Goal: Book appointment/travel/reservation

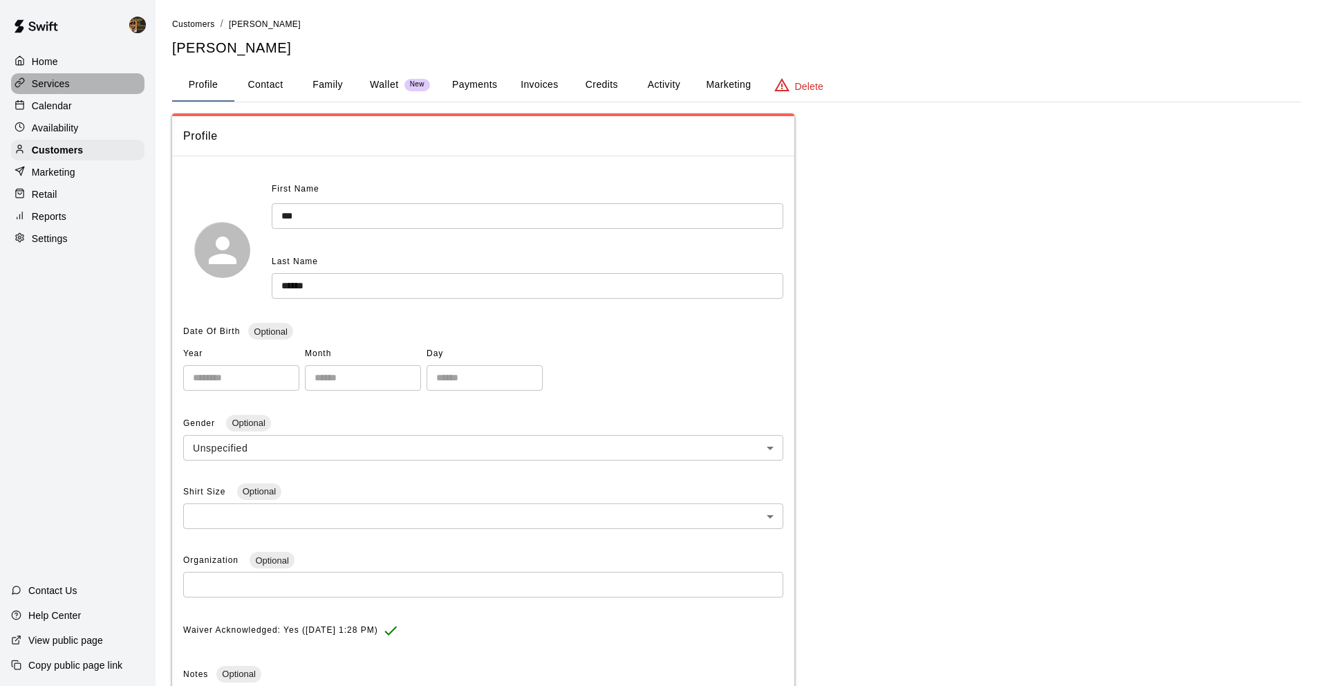
click at [50, 82] on p "Services" at bounding box center [51, 84] width 38 height 14
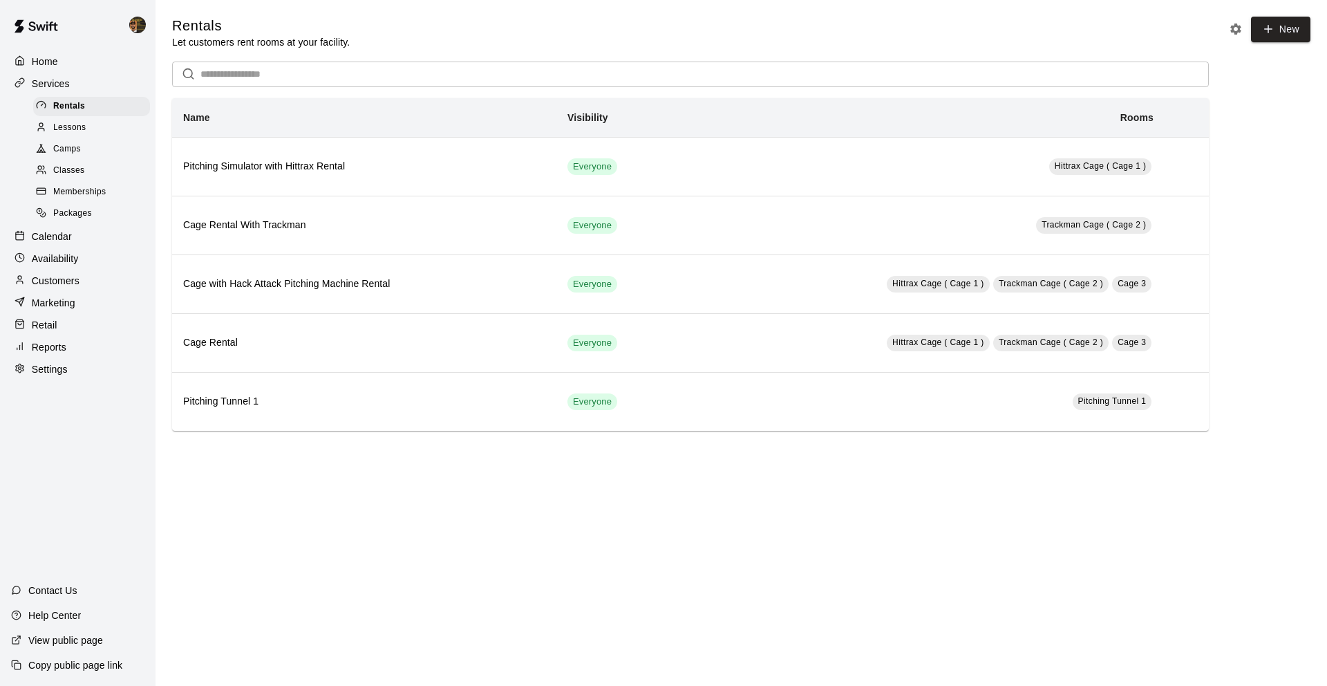
click at [59, 277] on p "Customers" at bounding box center [56, 281] width 48 height 14
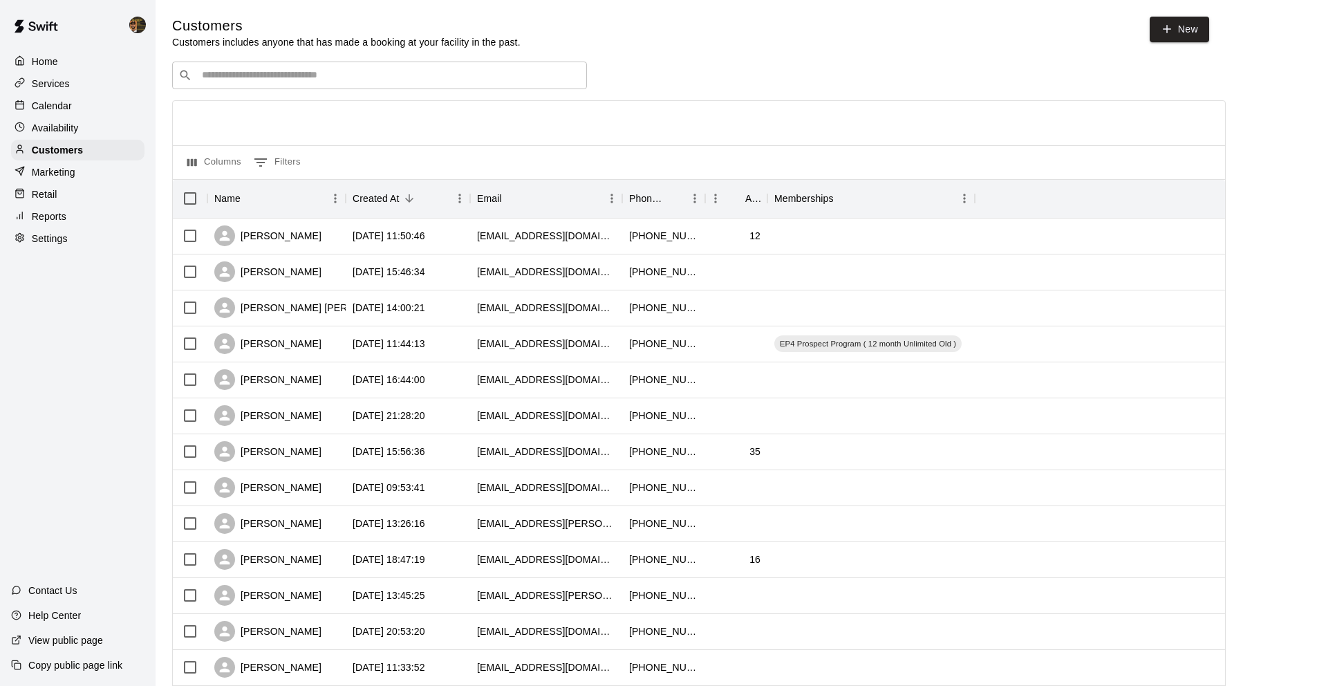
click at [361, 76] on input "Search customers by name or email" at bounding box center [389, 75] width 383 height 14
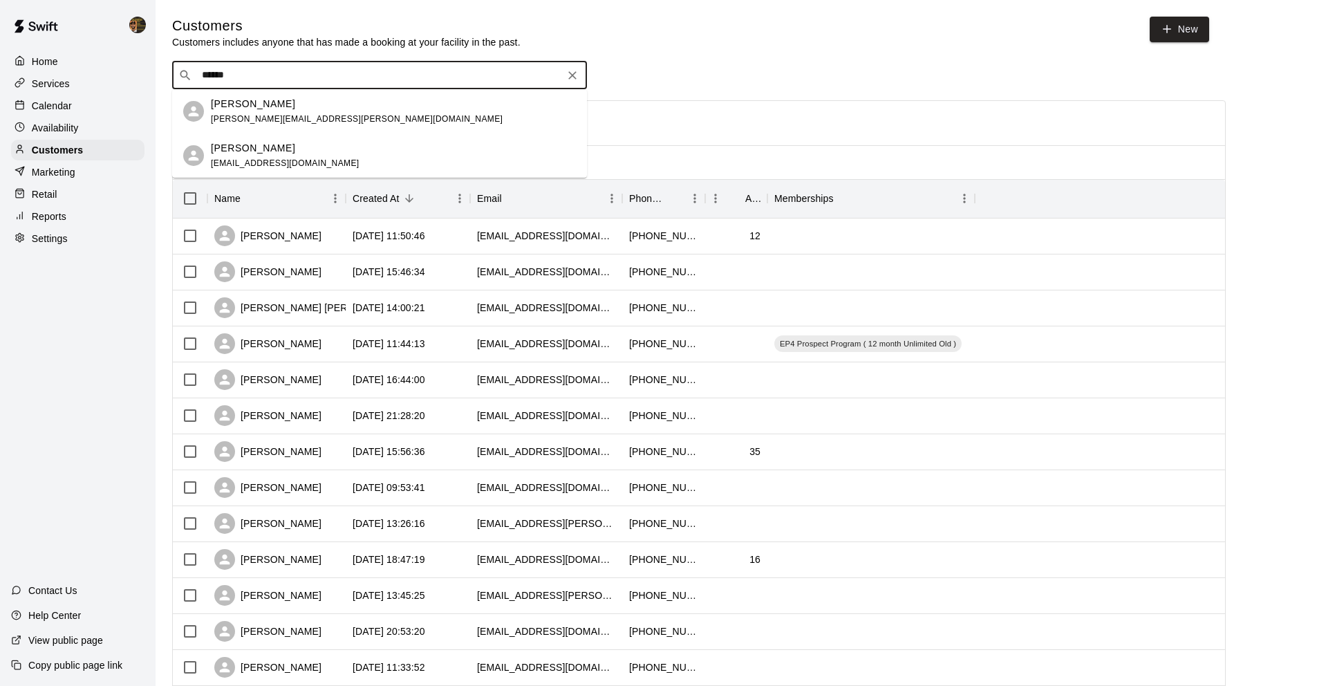
type input "*******"
click at [317, 100] on div "Liam Nachman [EMAIL_ADDRESS][PERSON_NAME][DOMAIN_NAME]" at bounding box center [393, 112] width 365 height 30
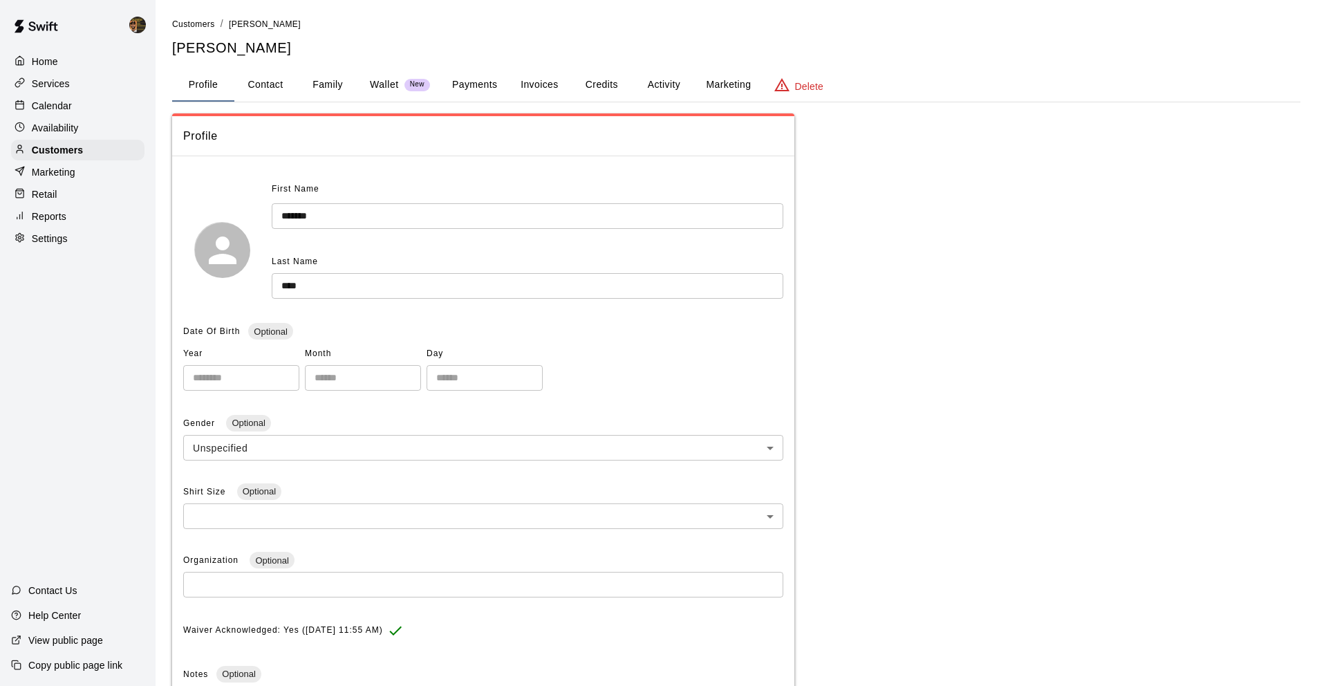
click at [490, 85] on button "Payments" at bounding box center [474, 84] width 67 height 33
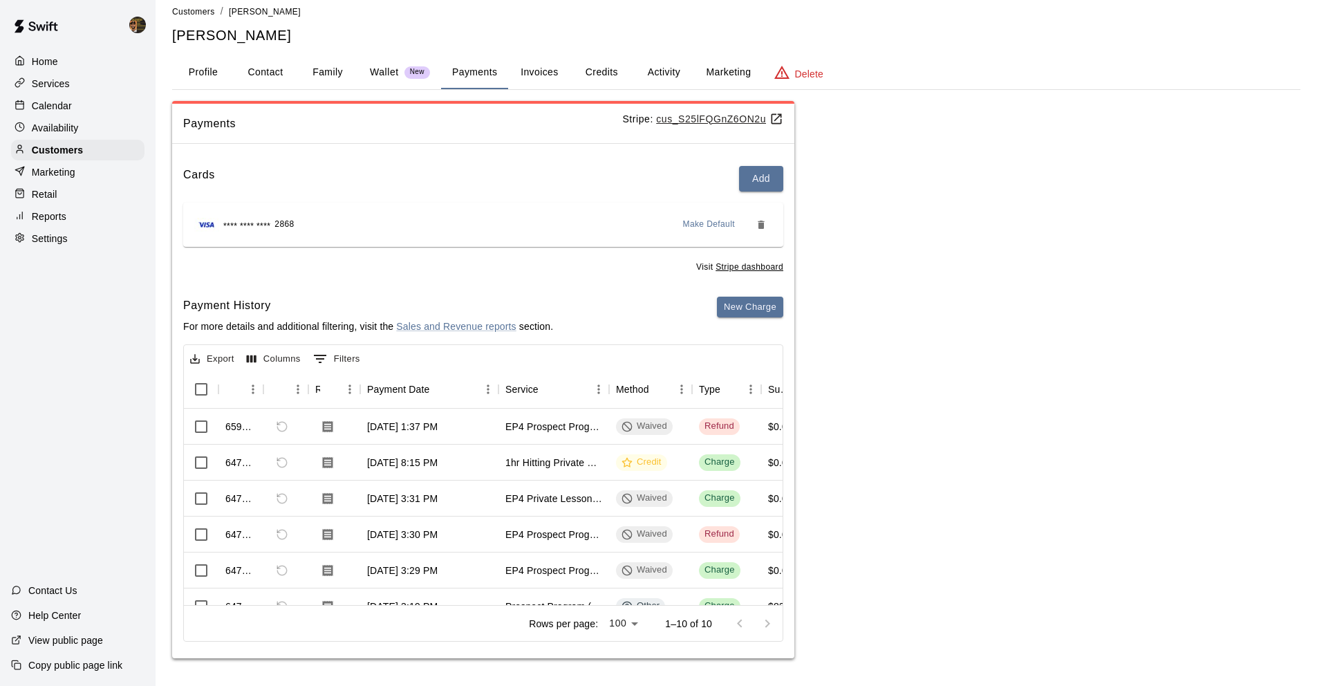
scroll to position [1, 0]
drag, startPoint x: 327, startPoint y: 594, endPoint x: 339, endPoint y: 594, distance: 11.8
click at [339, 594] on div "Export Columns 0 Filters Id Refund Receipt Payment Date Service Method Type Sub…" at bounding box center [483, 492] width 600 height 297
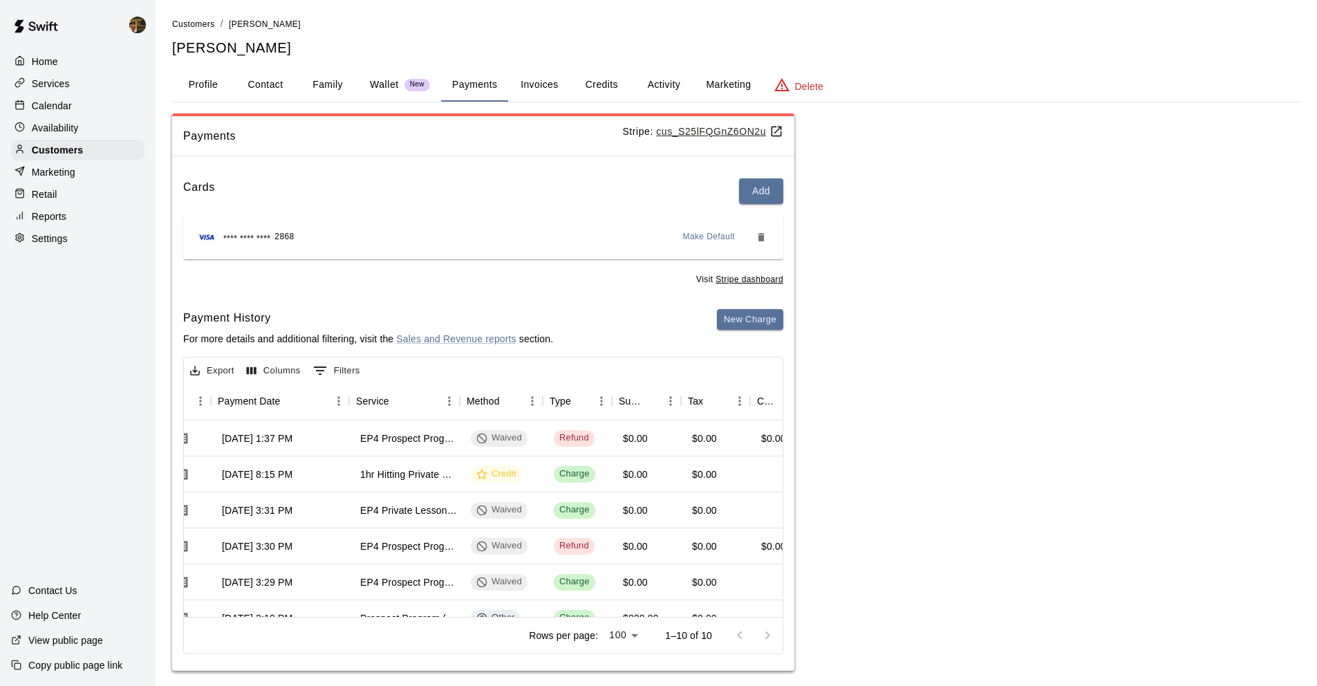
scroll to position [0, 0]
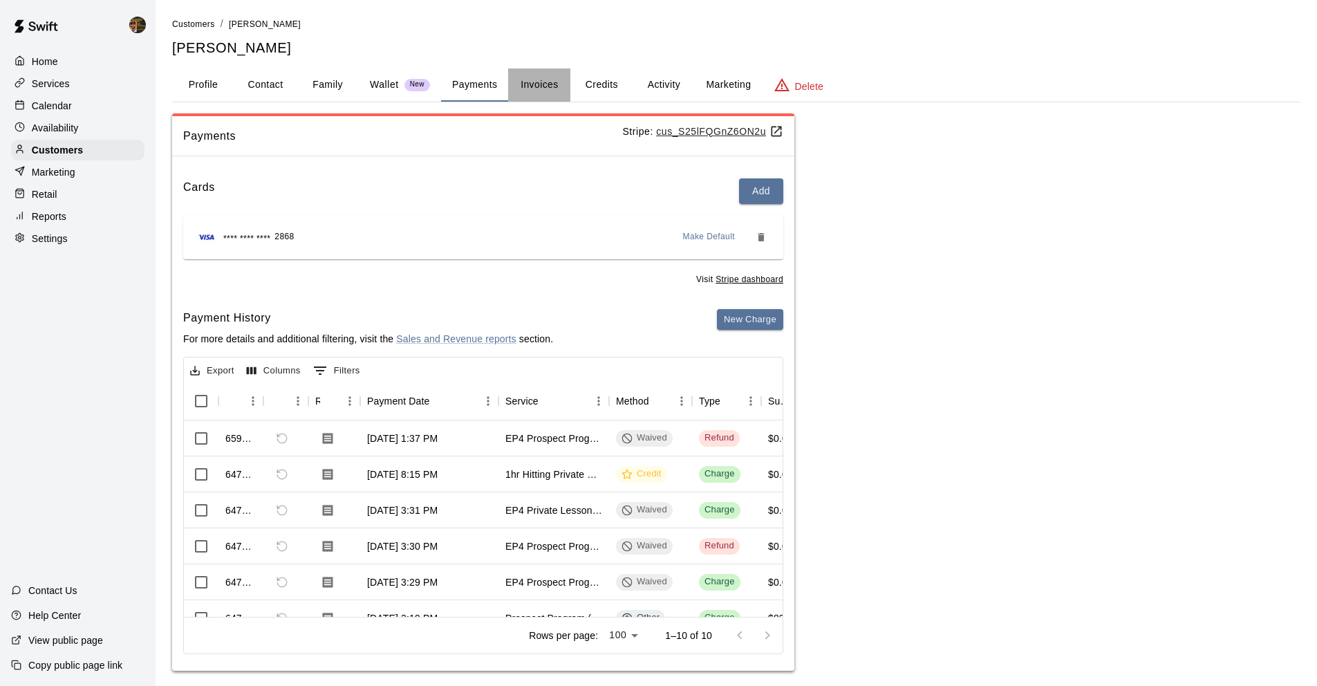
click at [524, 86] on button "Invoices" at bounding box center [539, 84] width 62 height 33
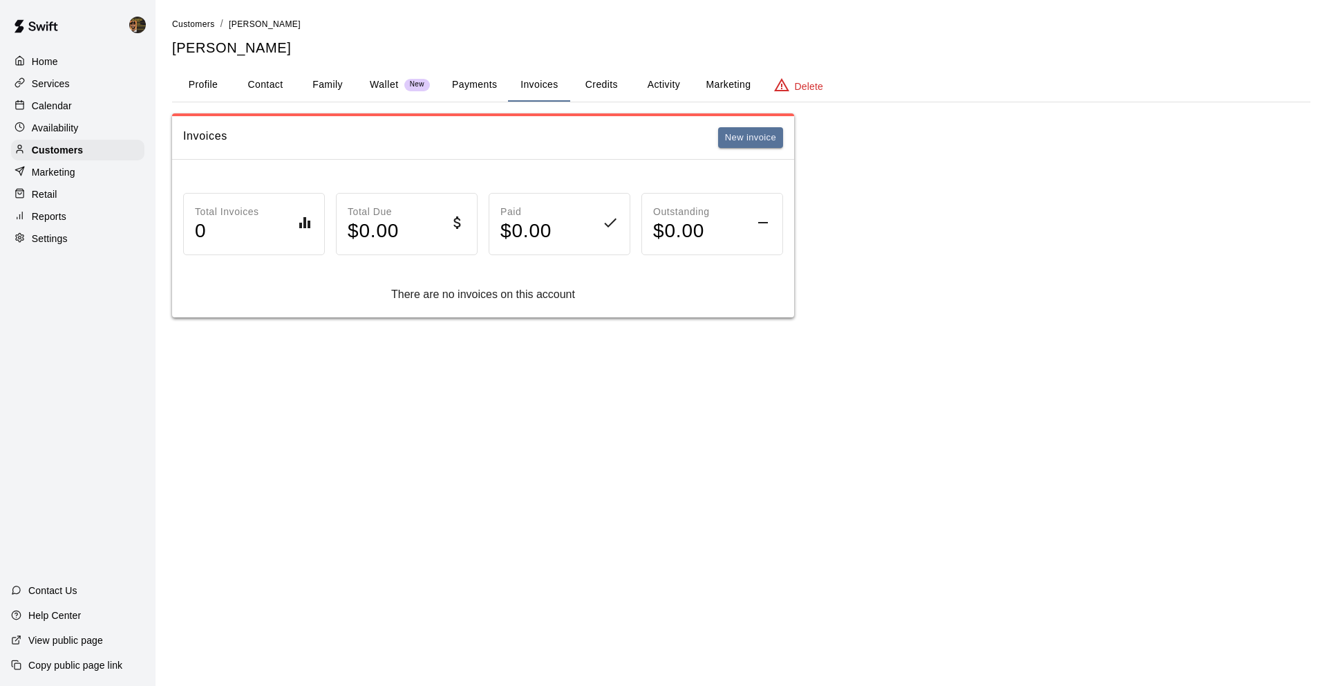
click at [601, 73] on button "Credits" at bounding box center [601, 84] width 62 height 33
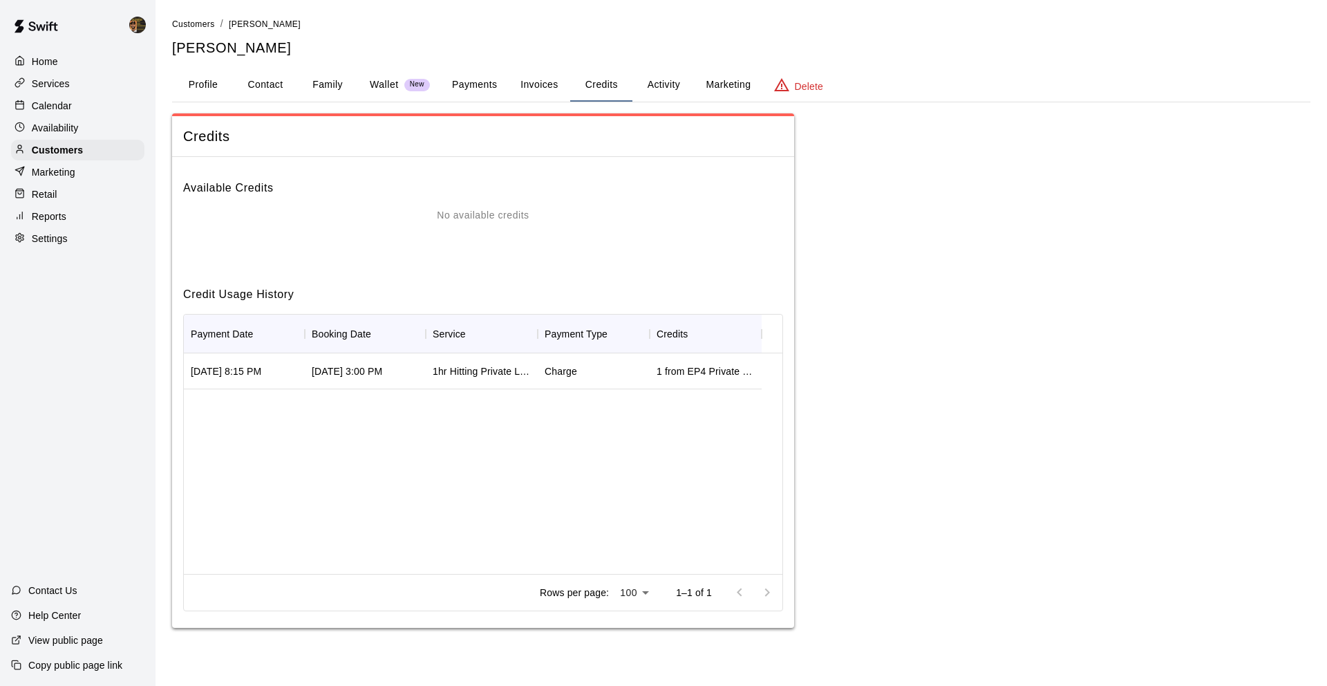
click at [560, 83] on button "Invoices" at bounding box center [539, 84] width 62 height 33
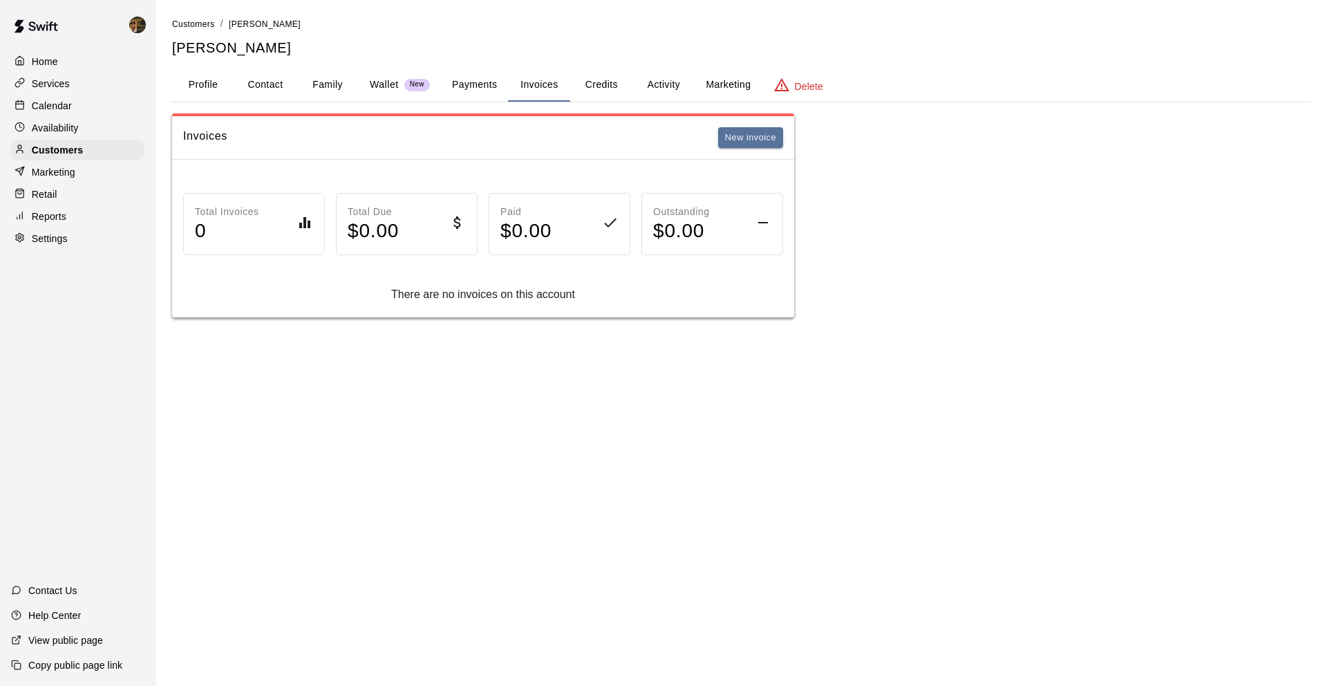
click at [467, 87] on button "Payments" at bounding box center [474, 84] width 67 height 33
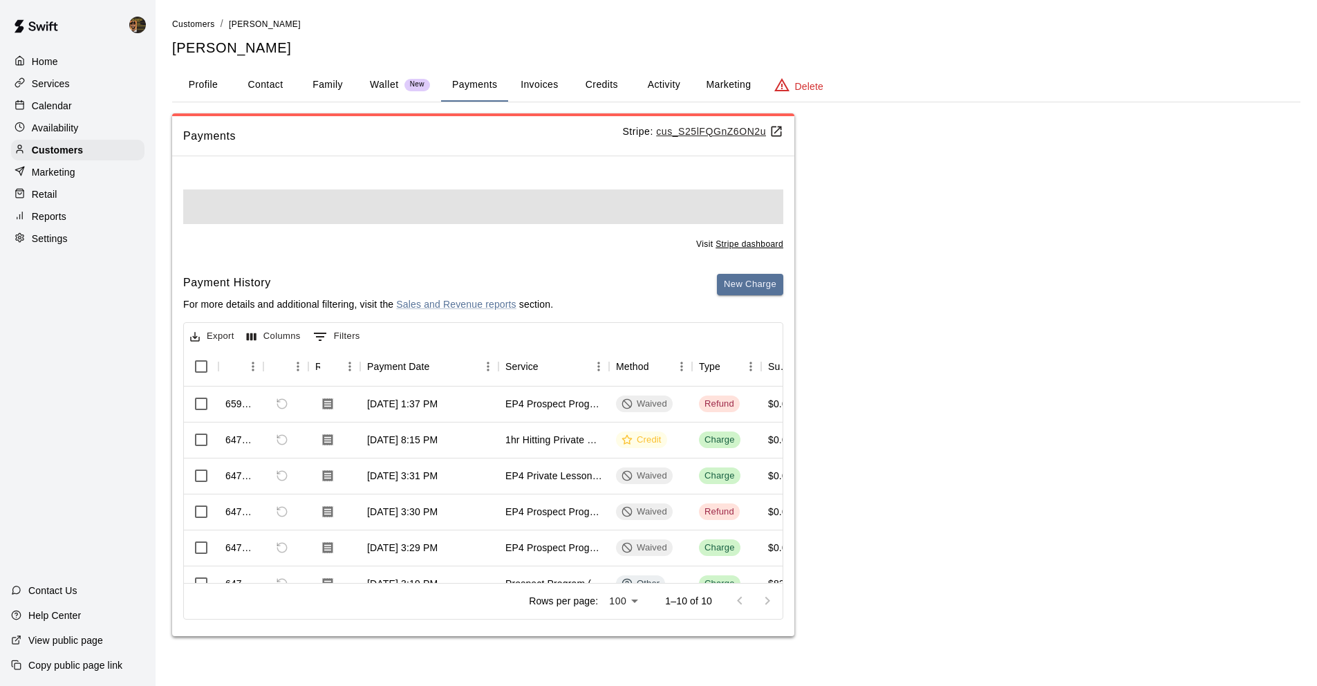
click at [377, 86] on p "Wallet" at bounding box center [384, 84] width 29 height 15
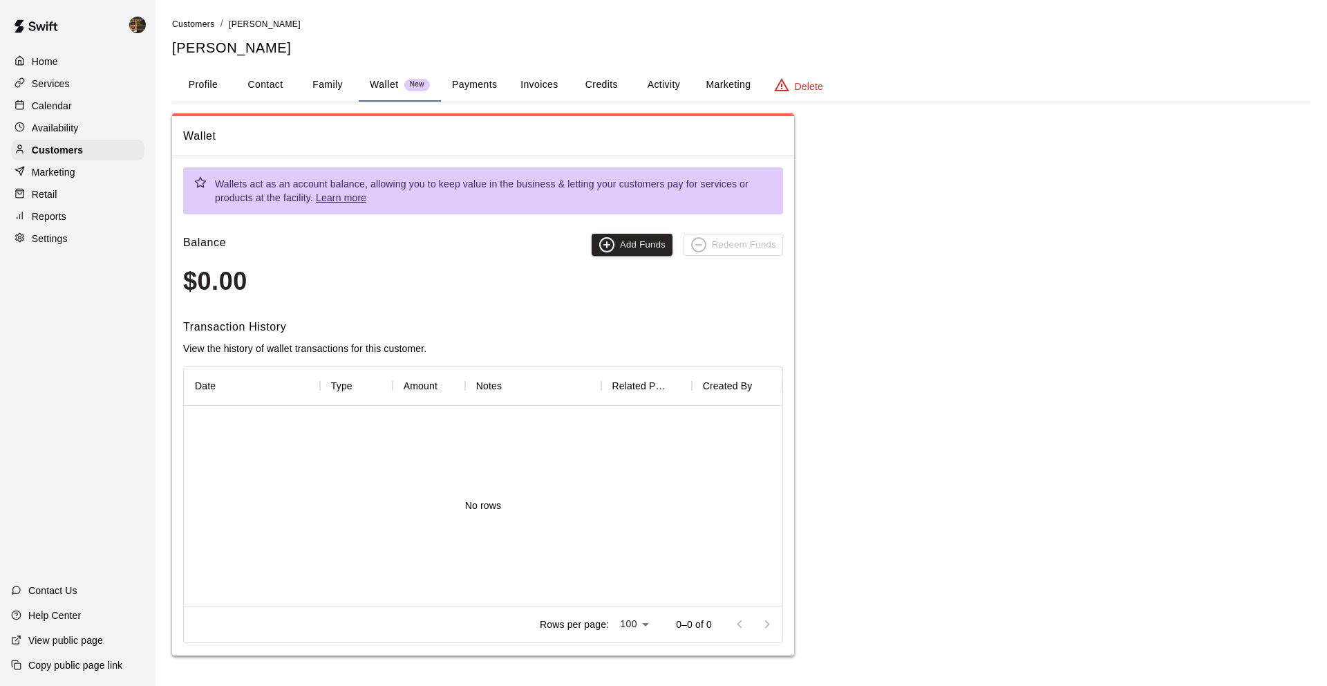
click at [333, 90] on button "Family" at bounding box center [328, 84] width 62 height 33
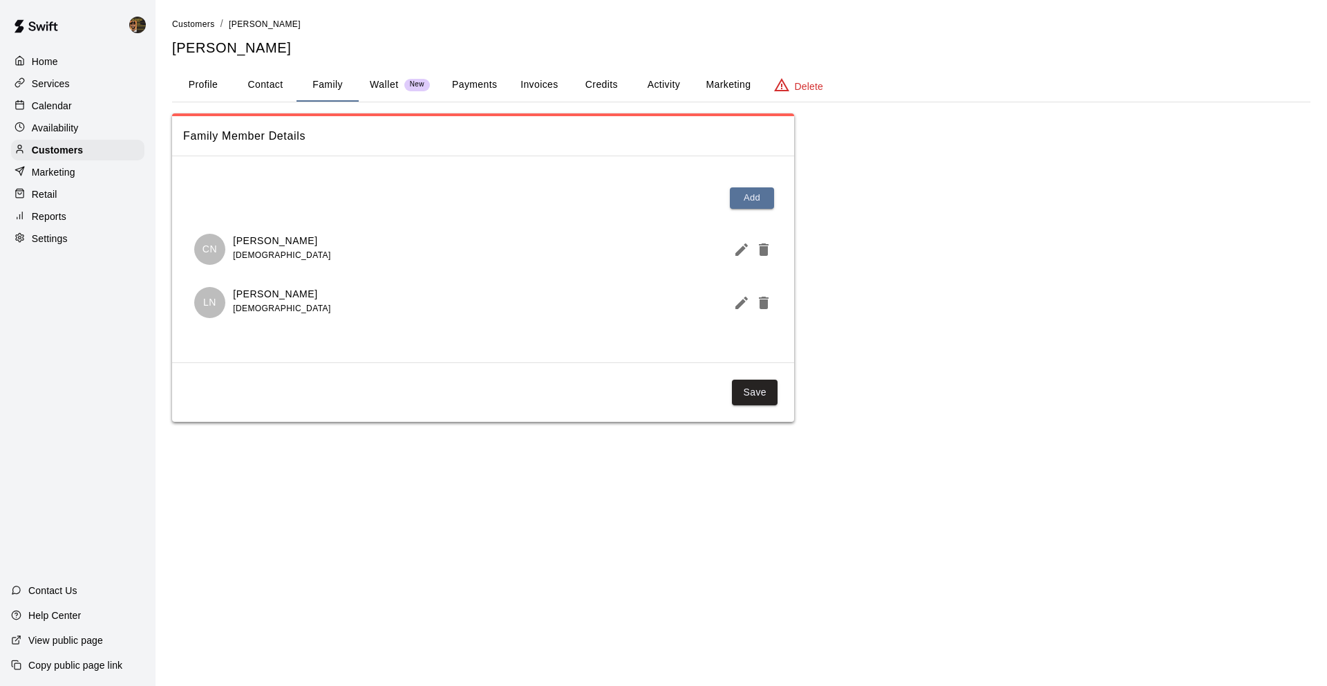
click at [279, 86] on button "Contact" at bounding box center [265, 84] width 62 height 33
select select "**"
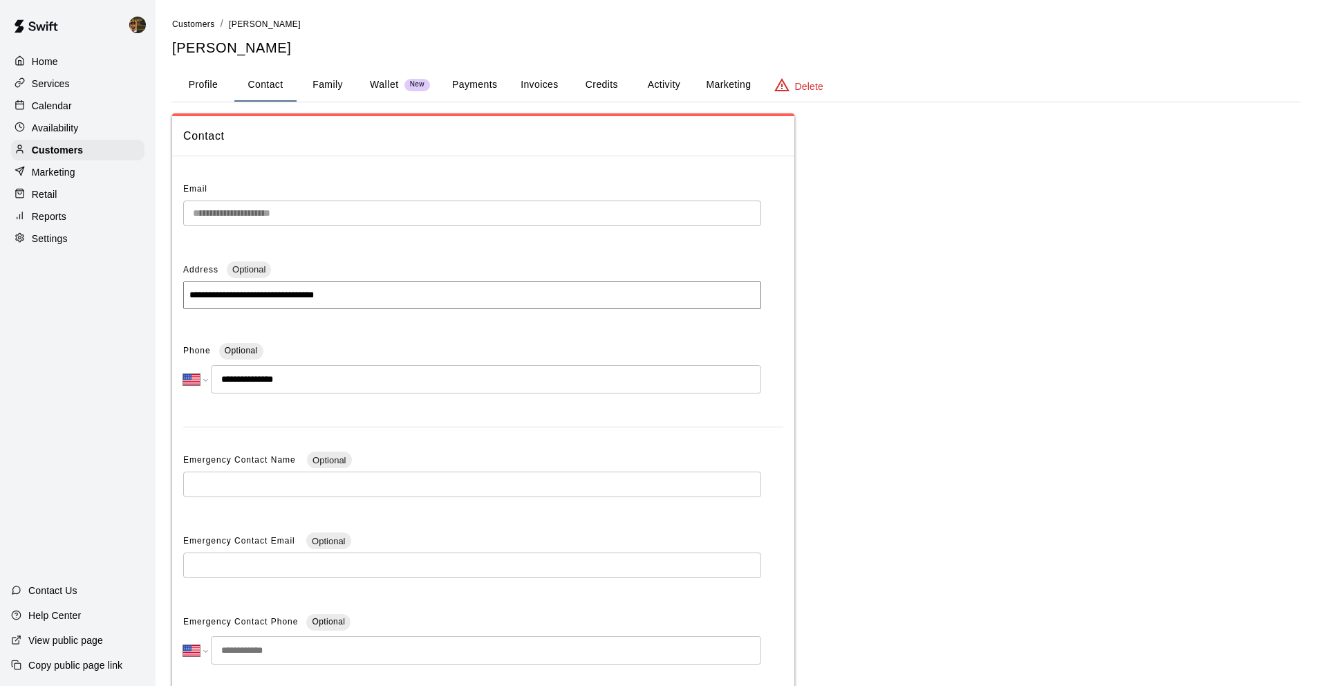
click at [222, 84] on button "Profile" at bounding box center [203, 84] width 62 height 33
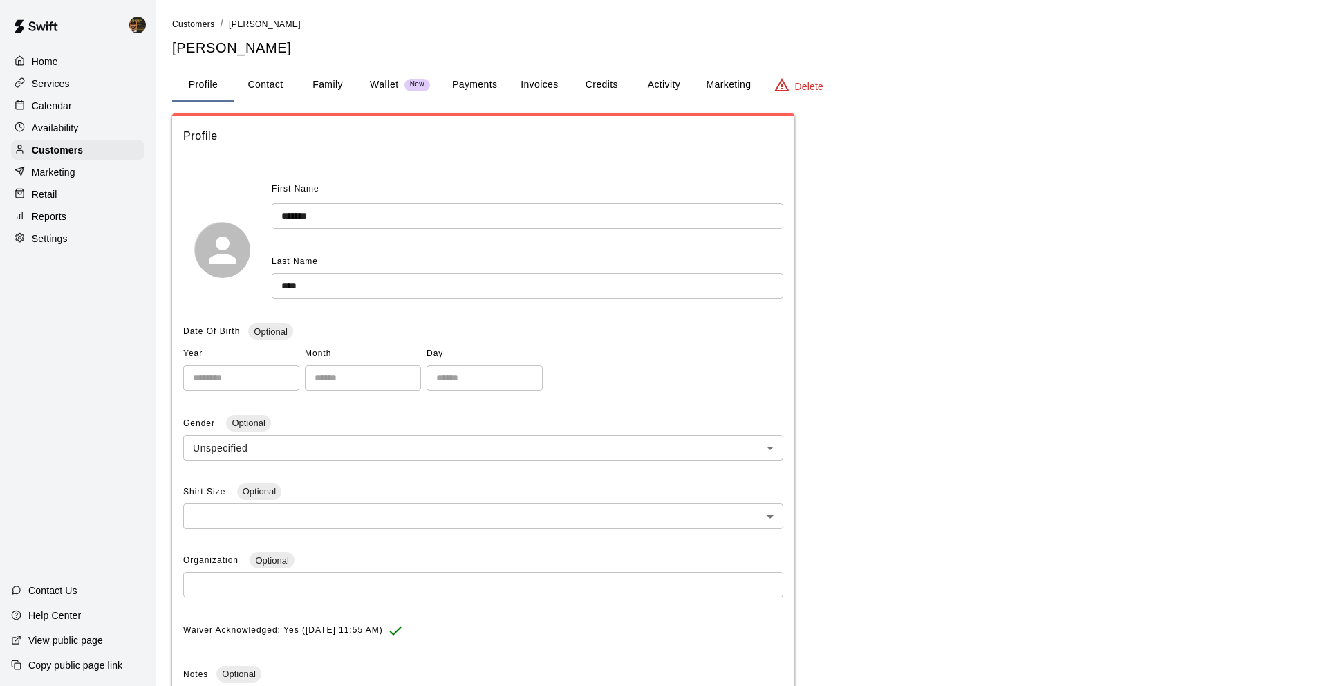
click at [581, 82] on button "Credits" at bounding box center [601, 84] width 62 height 33
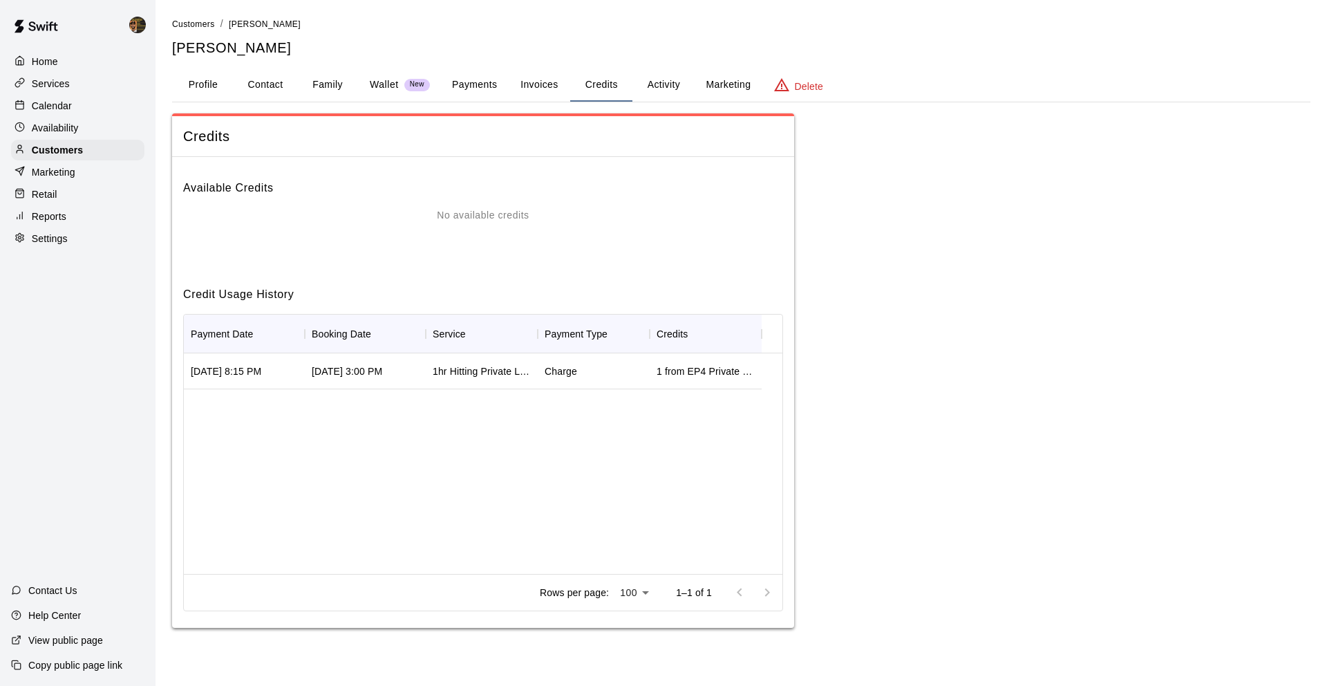
click at [541, 82] on button "Invoices" at bounding box center [539, 84] width 62 height 33
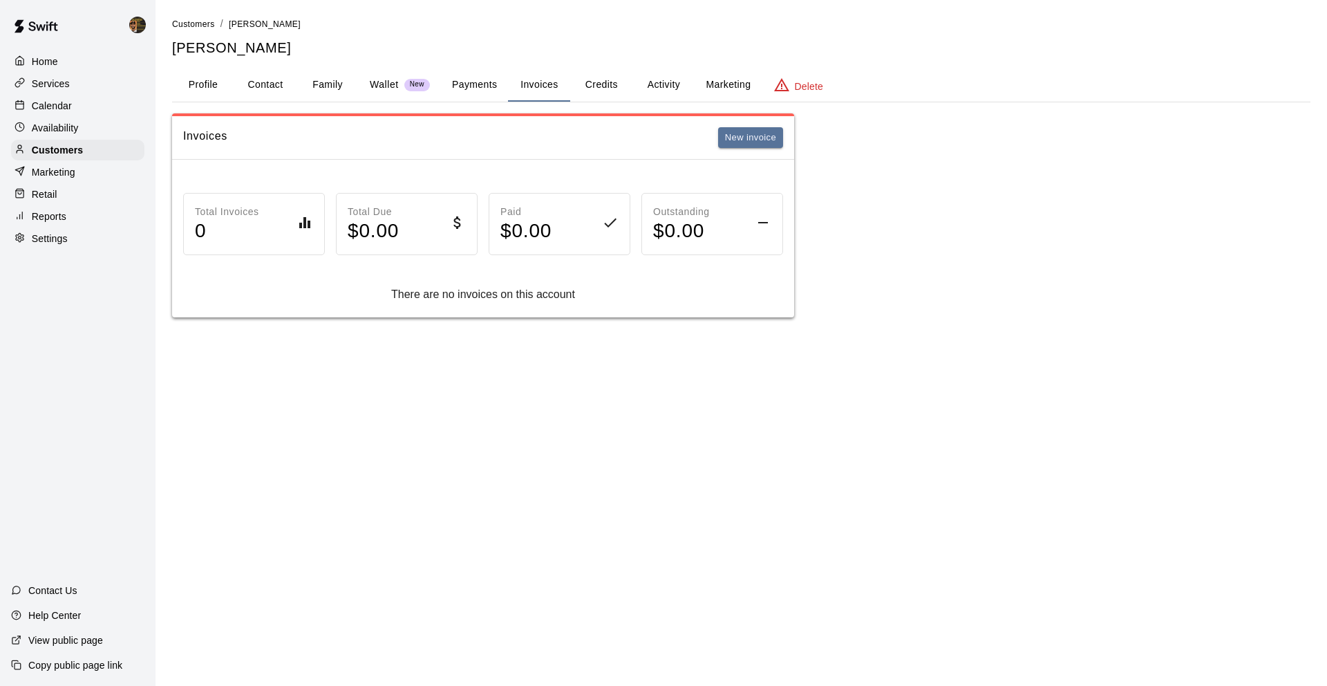
click at [468, 81] on button "Payments" at bounding box center [474, 84] width 67 height 33
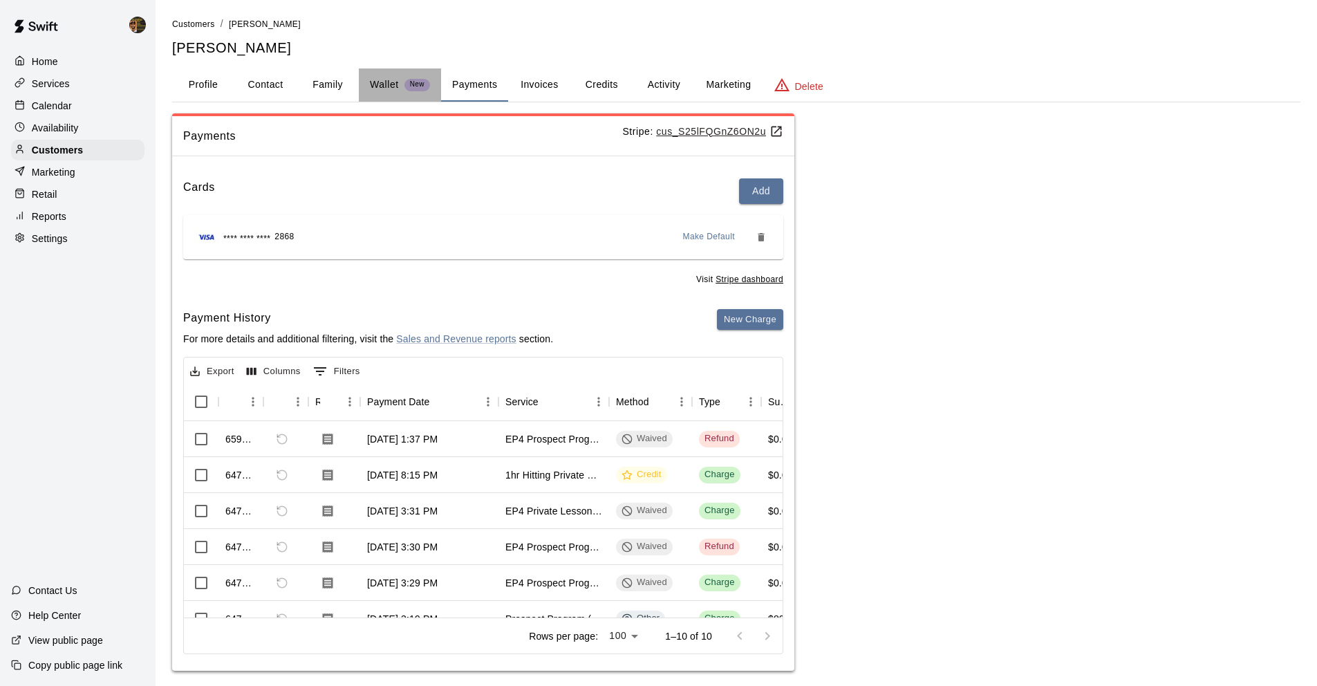
click at [380, 82] on p "Wallet" at bounding box center [384, 84] width 29 height 15
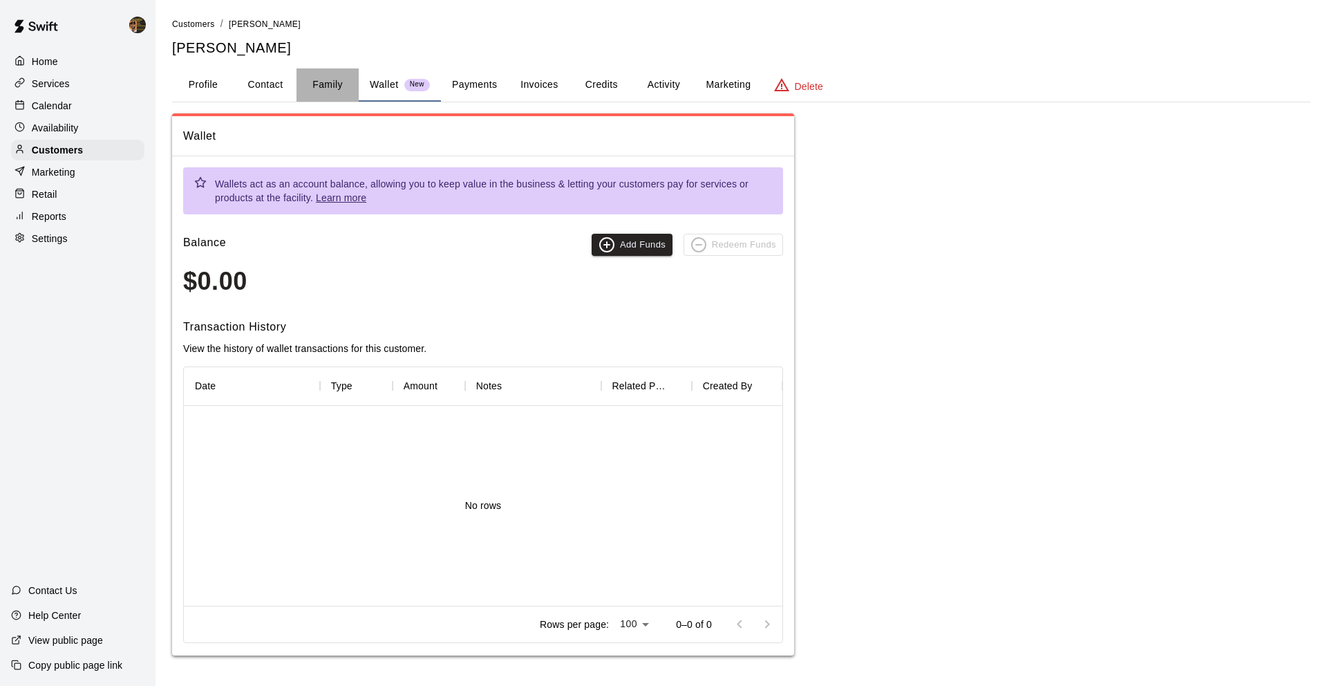
click at [345, 81] on button "Family" at bounding box center [328, 84] width 62 height 33
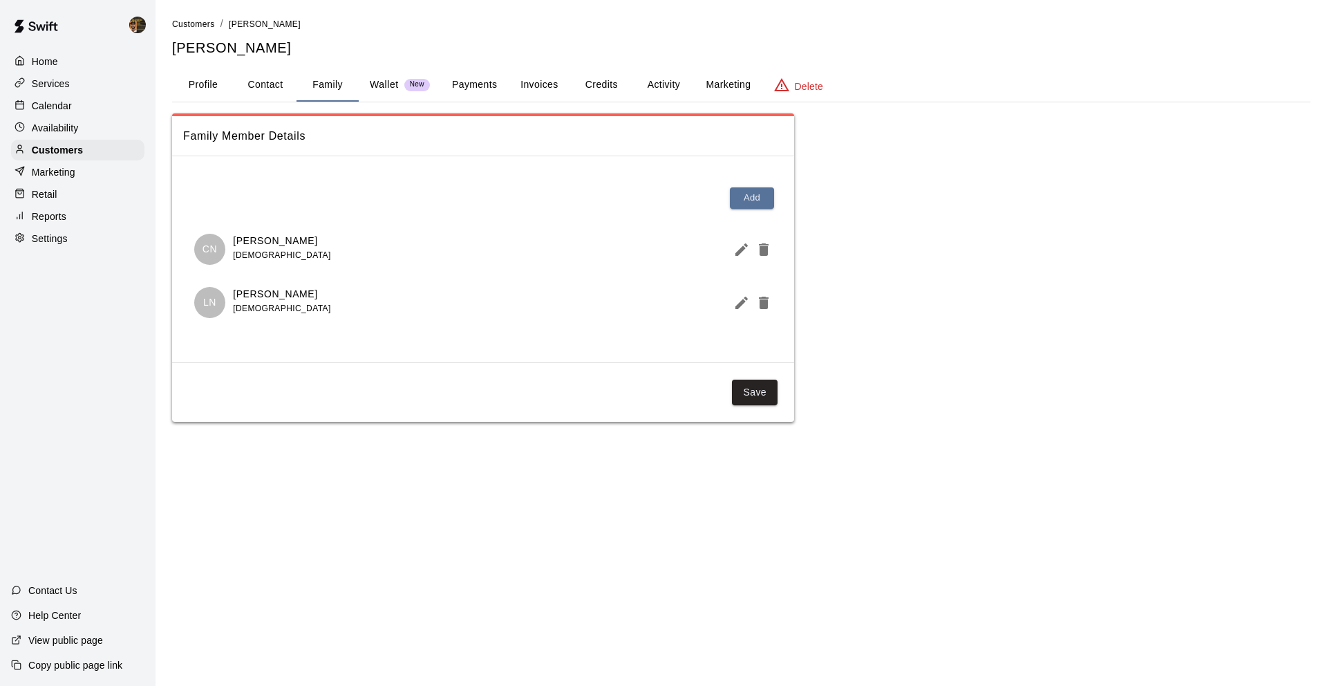
click at [283, 88] on button "Contact" at bounding box center [265, 84] width 62 height 33
select select "**"
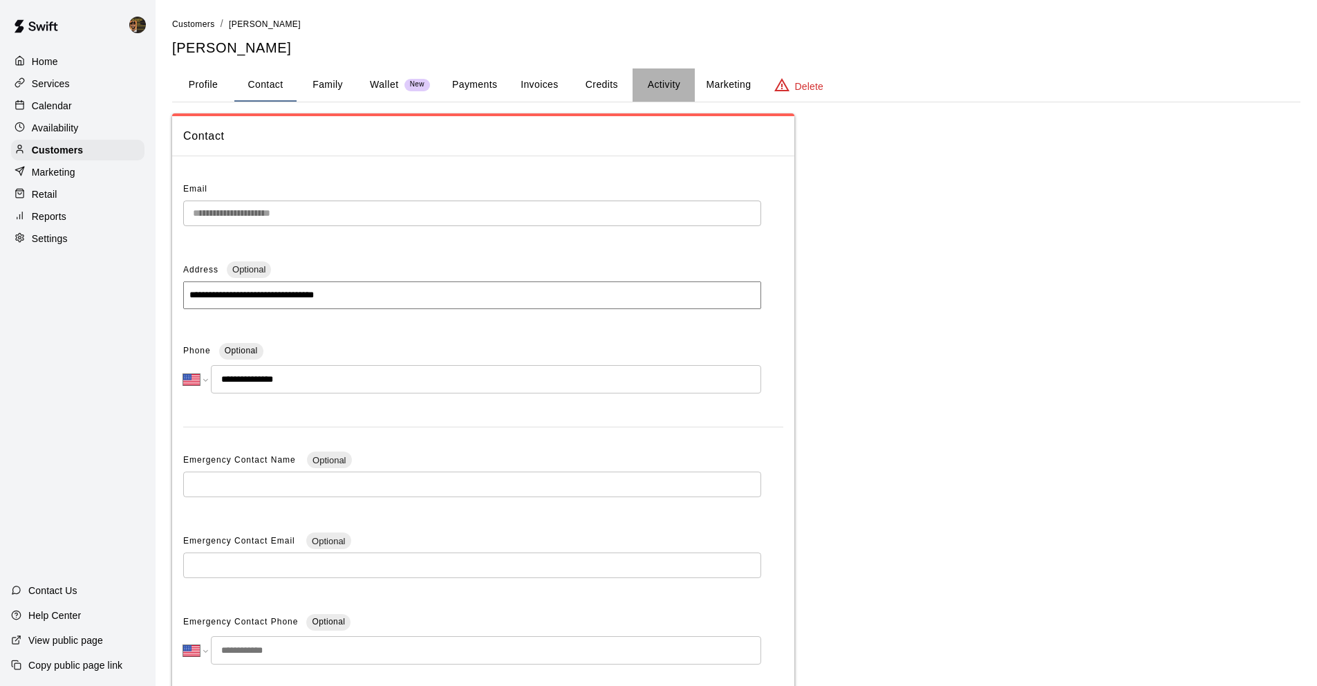
click at [670, 77] on button "Activity" at bounding box center [664, 84] width 62 height 33
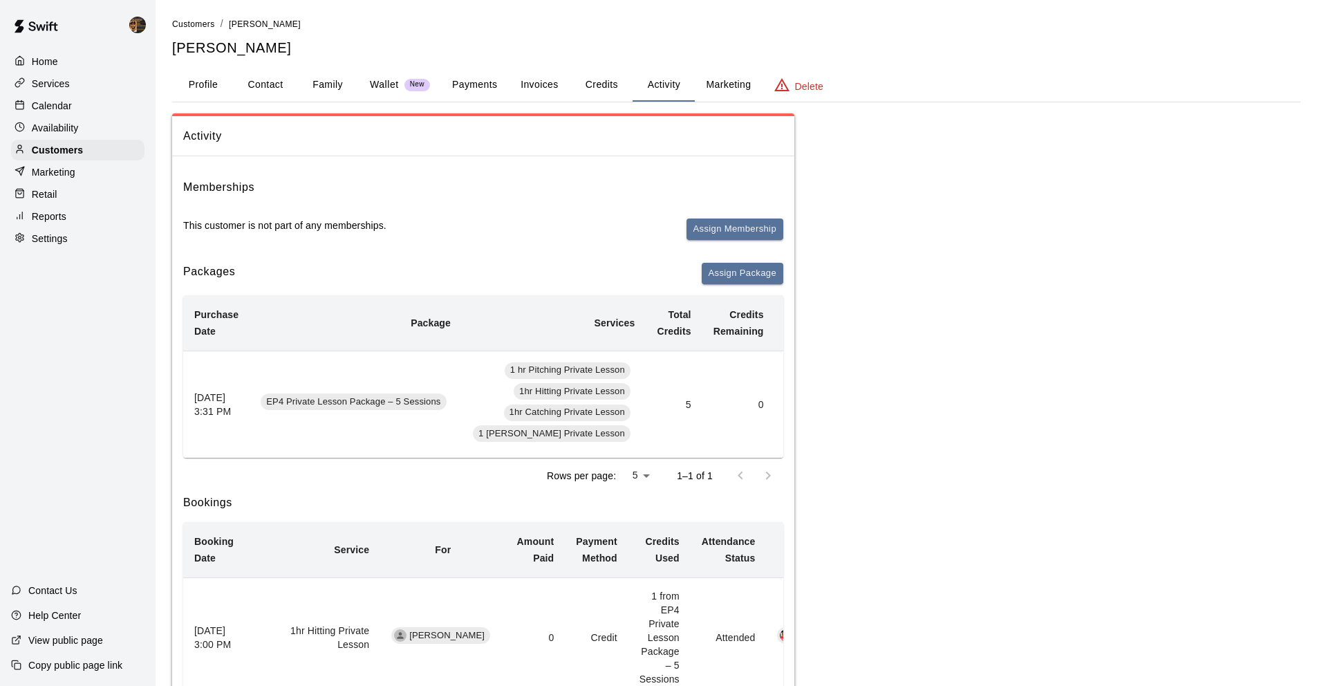
click at [599, 88] on button "Credits" at bounding box center [601, 84] width 62 height 33
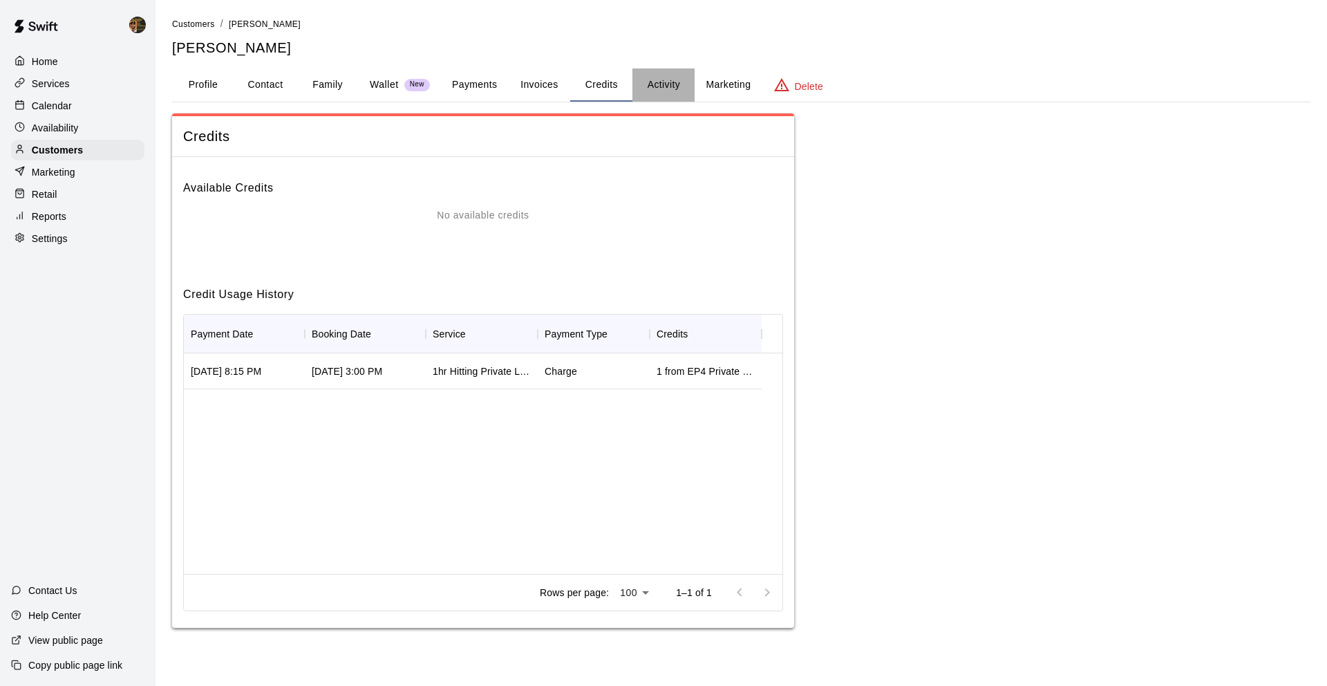
click at [684, 84] on button "Activity" at bounding box center [664, 84] width 62 height 33
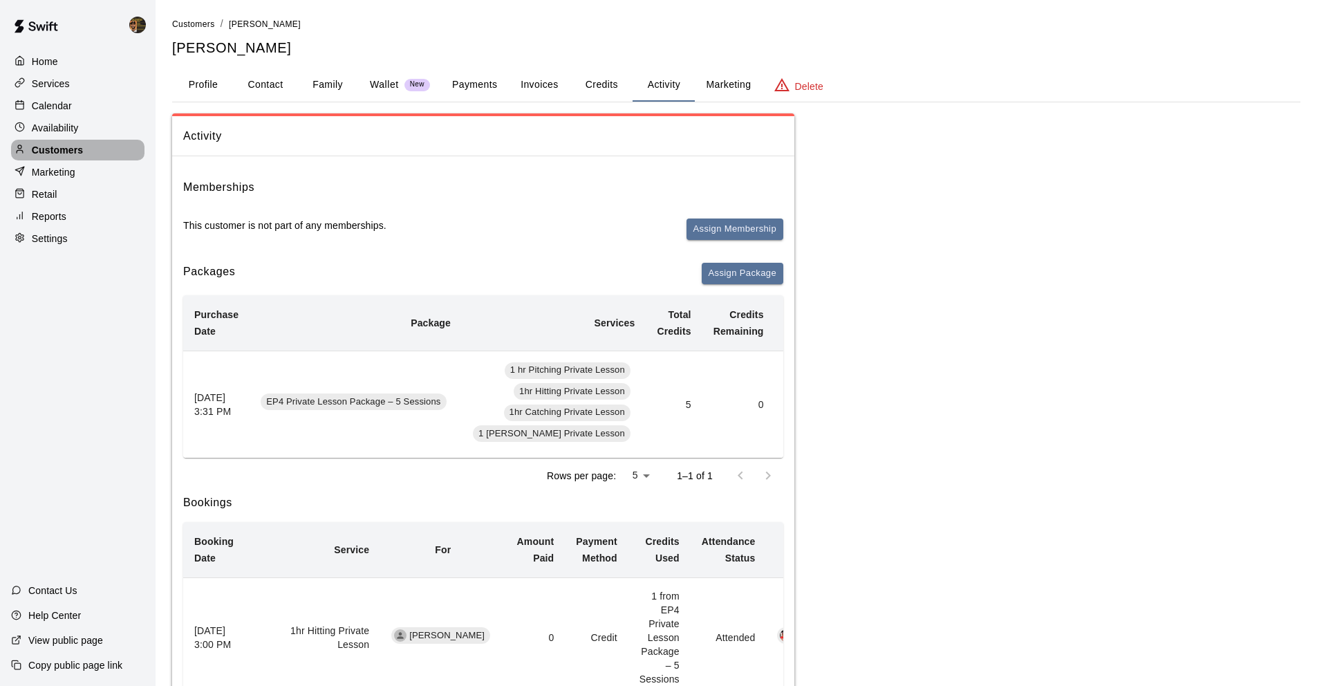
click at [100, 151] on div "Customers" at bounding box center [77, 150] width 133 height 21
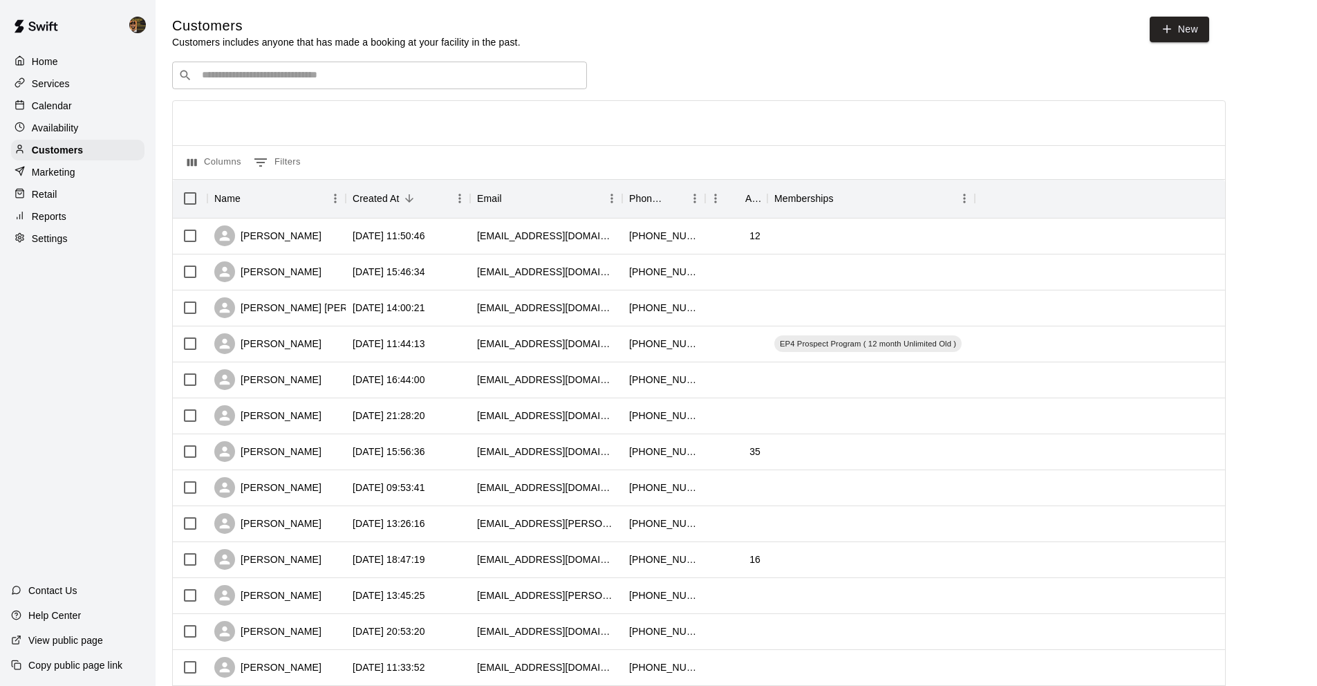
click at [252, 68] on input "Search customers by name or email" at bounding box center [389, 75] width 383 height 14
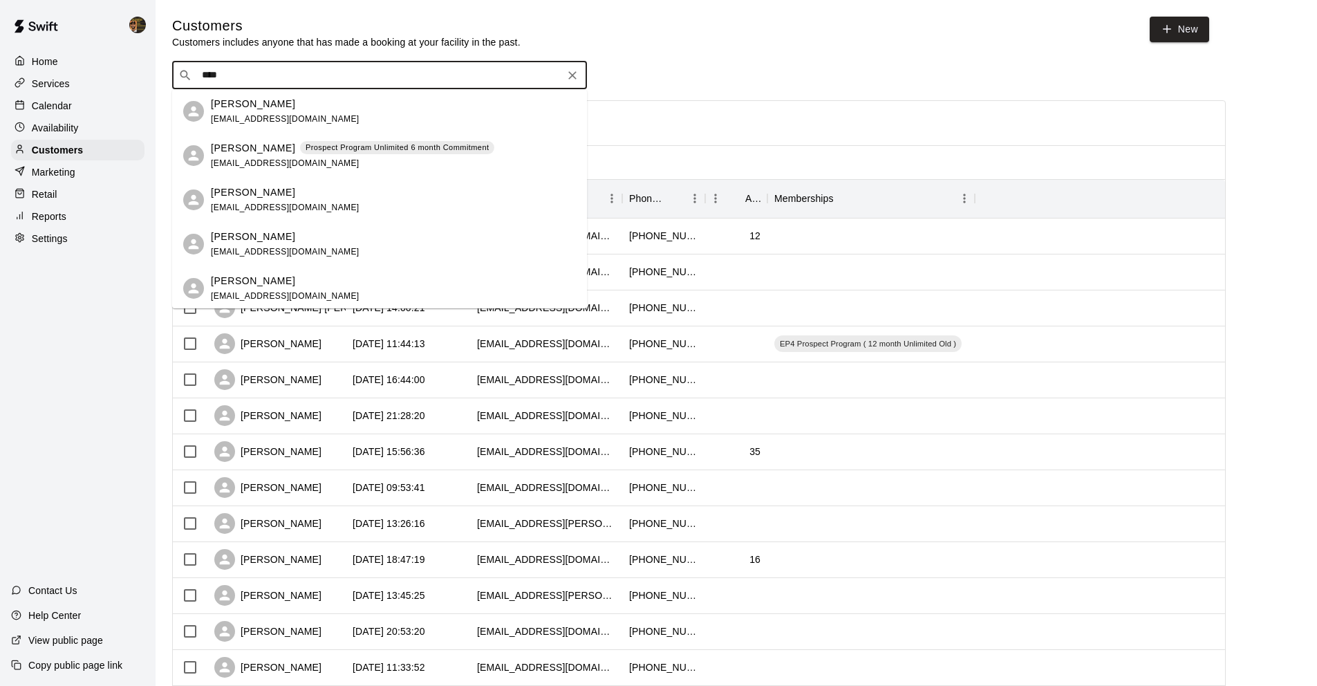
type input "****"
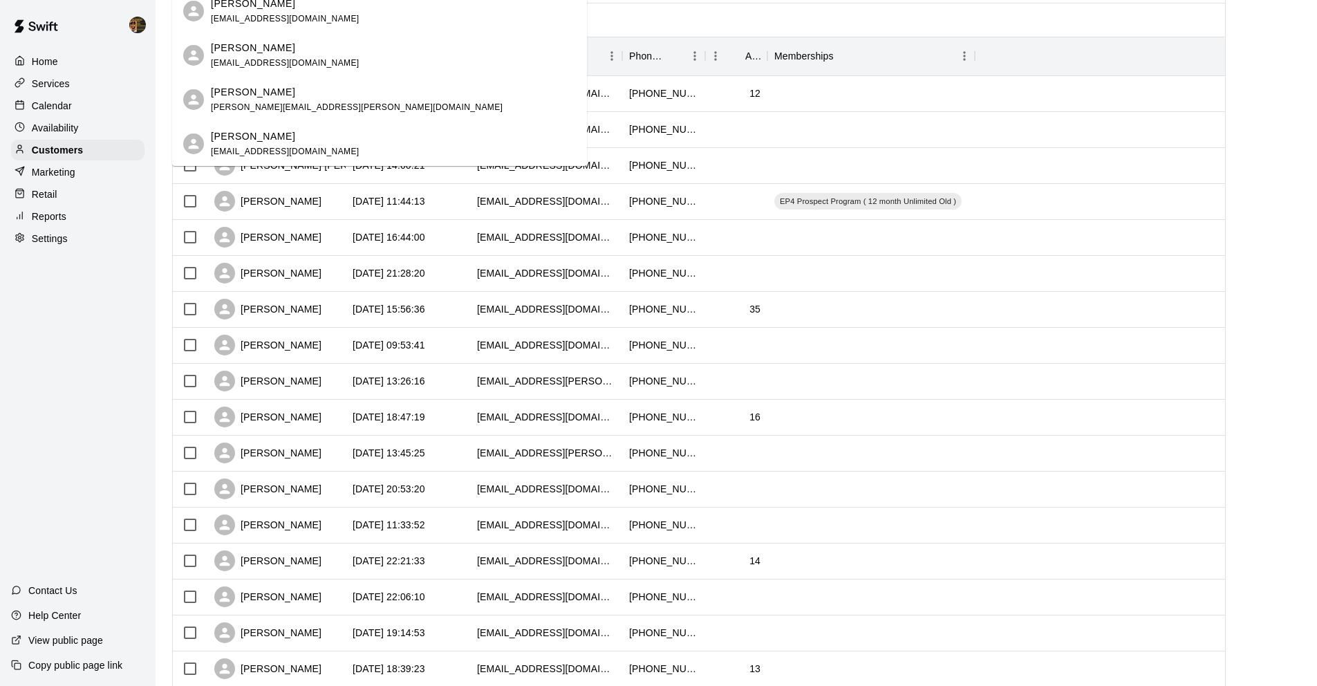
scroll to position [140, 0]
click at [288, 100] on div "[PERSON_NAME]" at bounding box center [357, 94] width 292 height 15
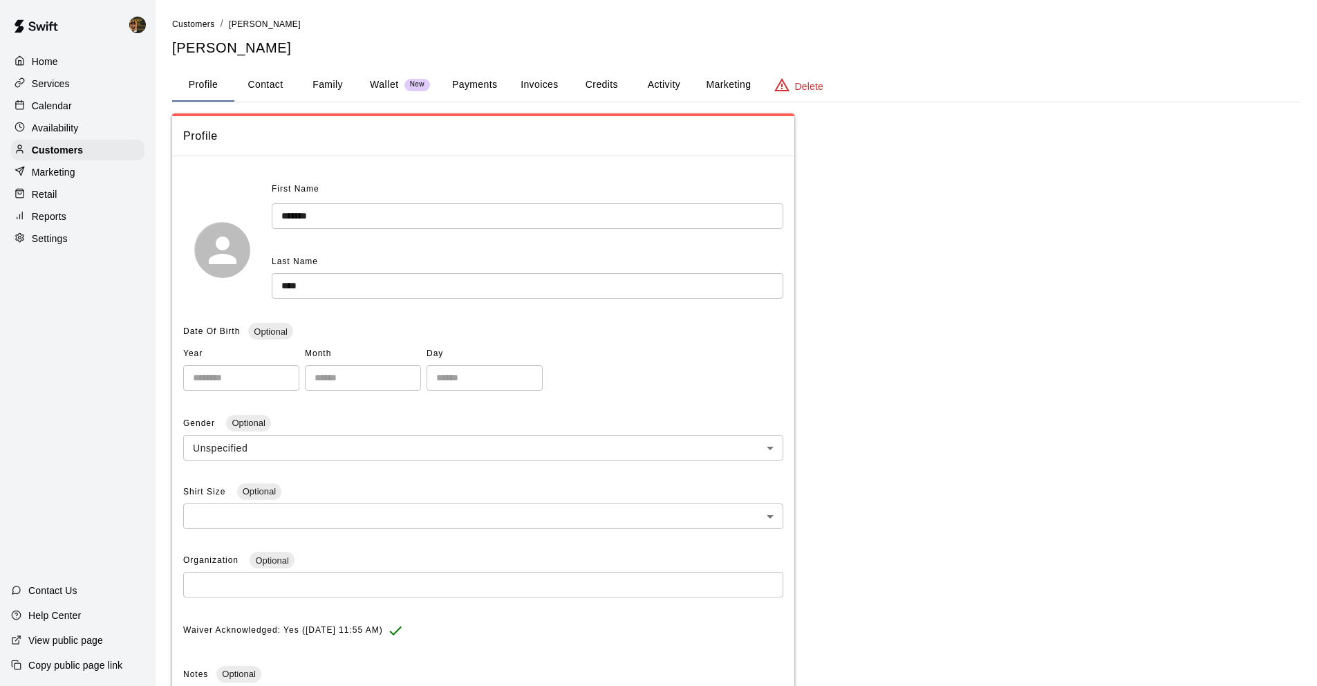
click at [476, 85] on button "Payments" at bounding box center [474, 84] width 67 height 33
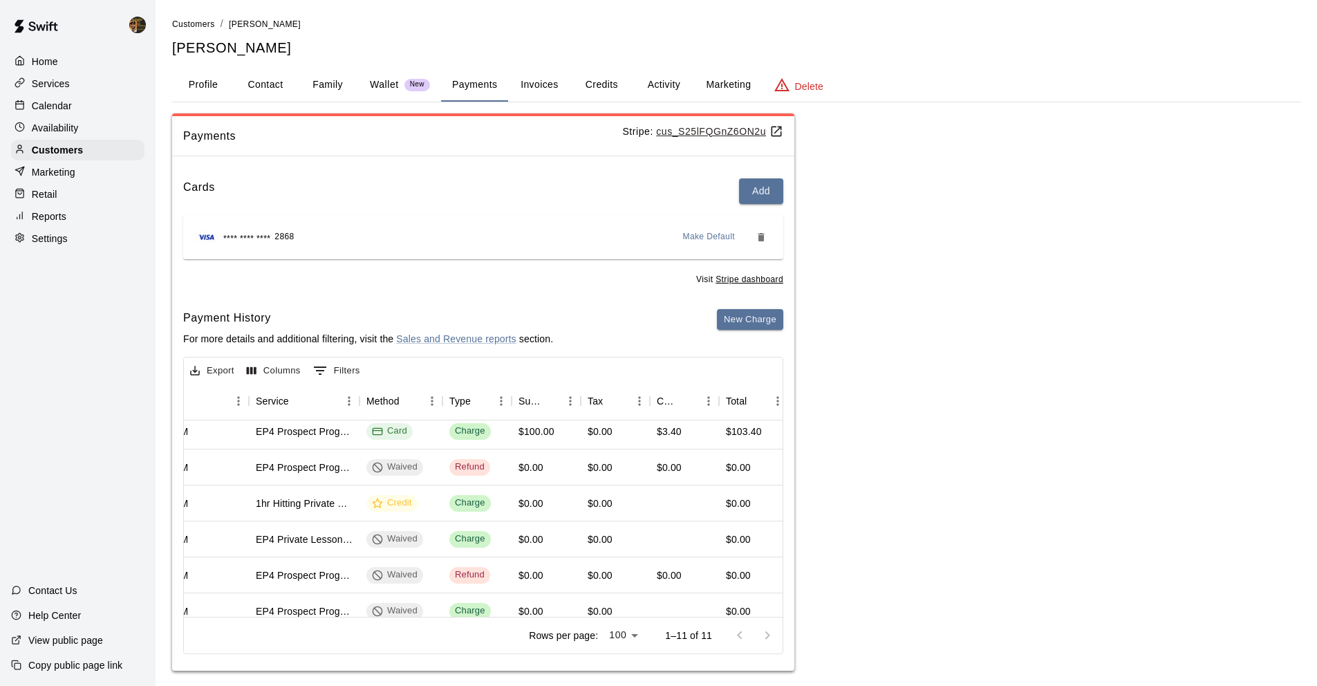
scroll to position [0, 250]
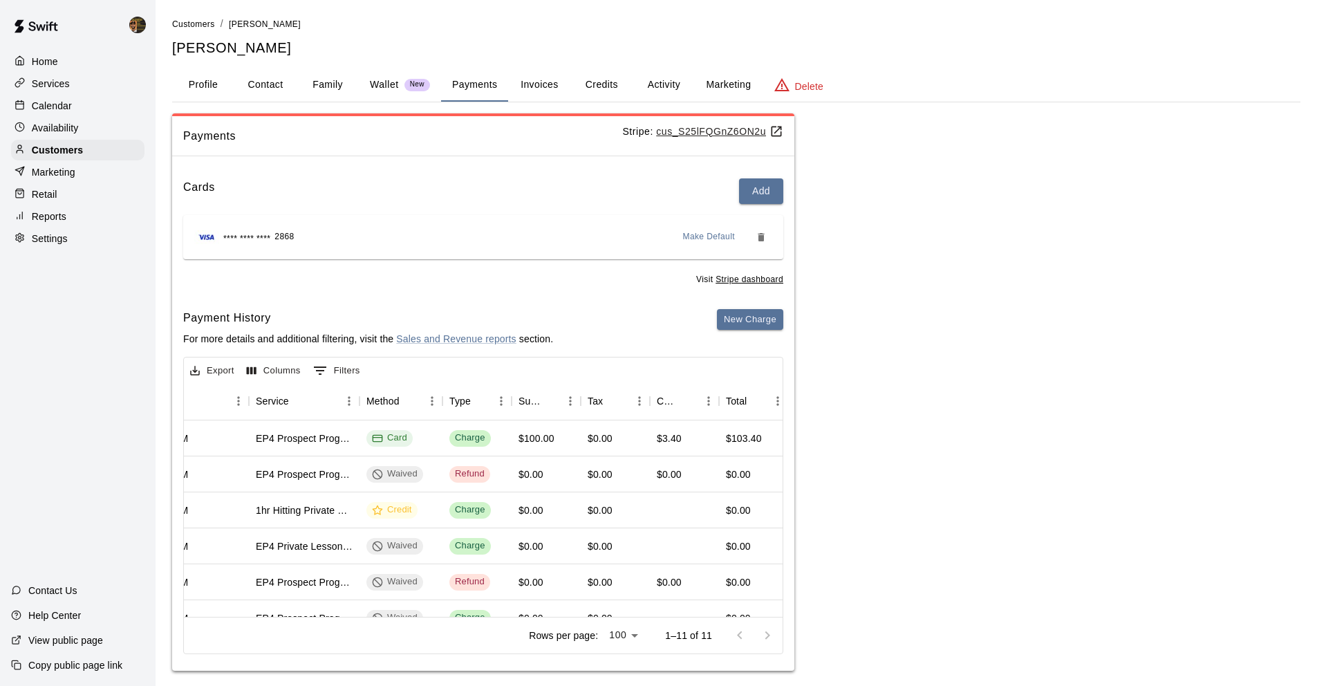
drag, startPoint x: 393, startPoint y: 606, endPoint x: 380, endPoint y: 604, distance: 14.0
click at [380, 604] on div "Export Columns 0 Filters Refund Receipt Payment Date Service Method Type Subtot…" at bounding box center [483, 505] width 600 height 297
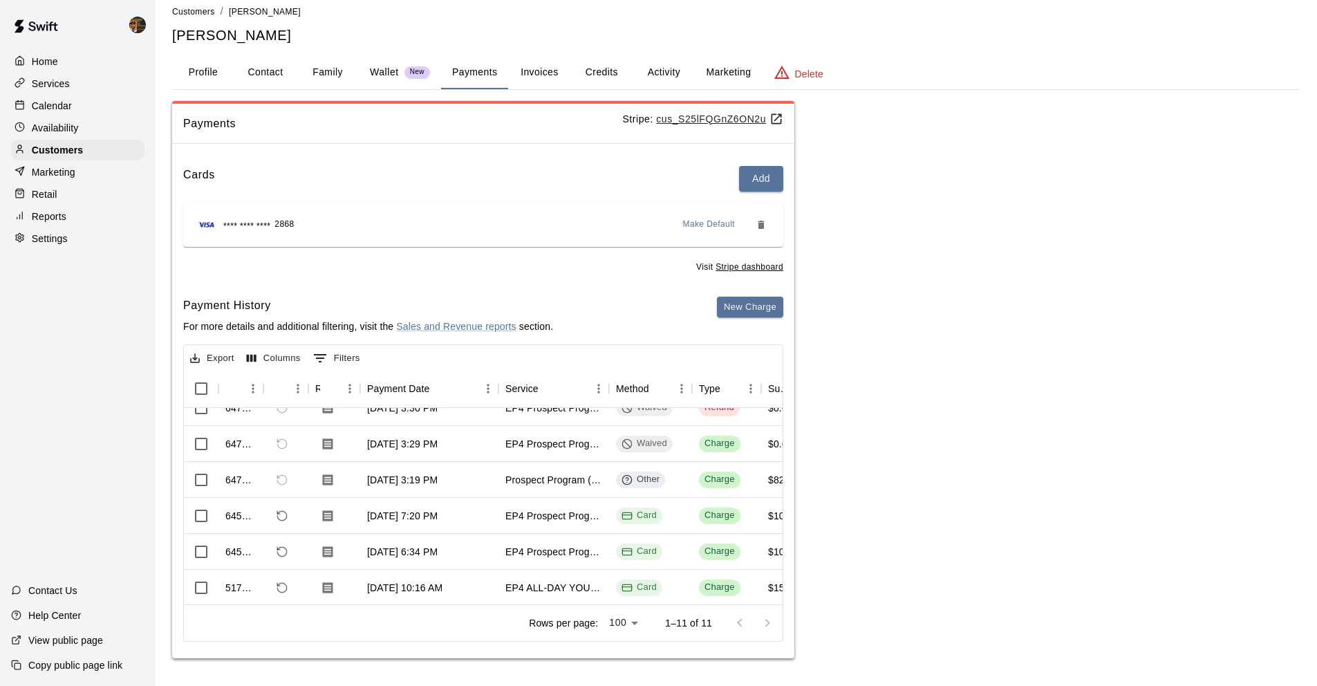
scroll to position [161, 0]
click at [326, 604] on div "Rows per page: 100 *** 1–11 of 11" at bounding box center [483, 622] width 599 height 36
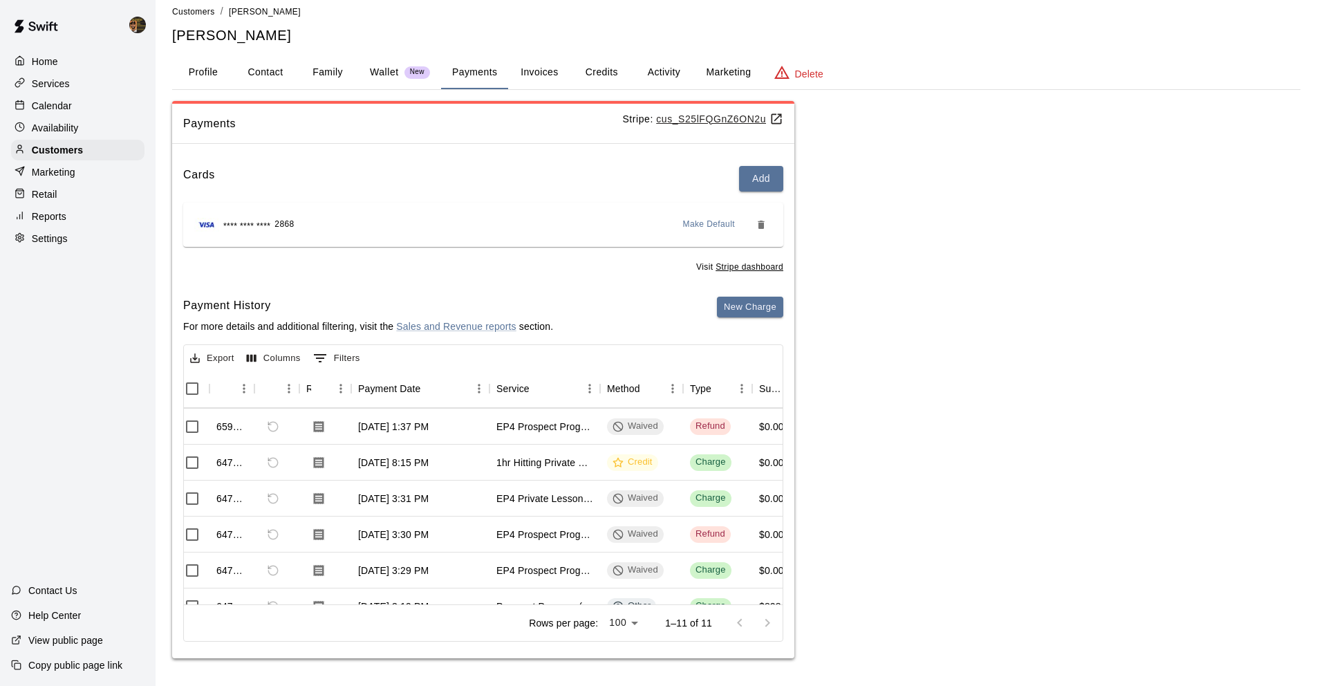
scroll to position [39, 9]
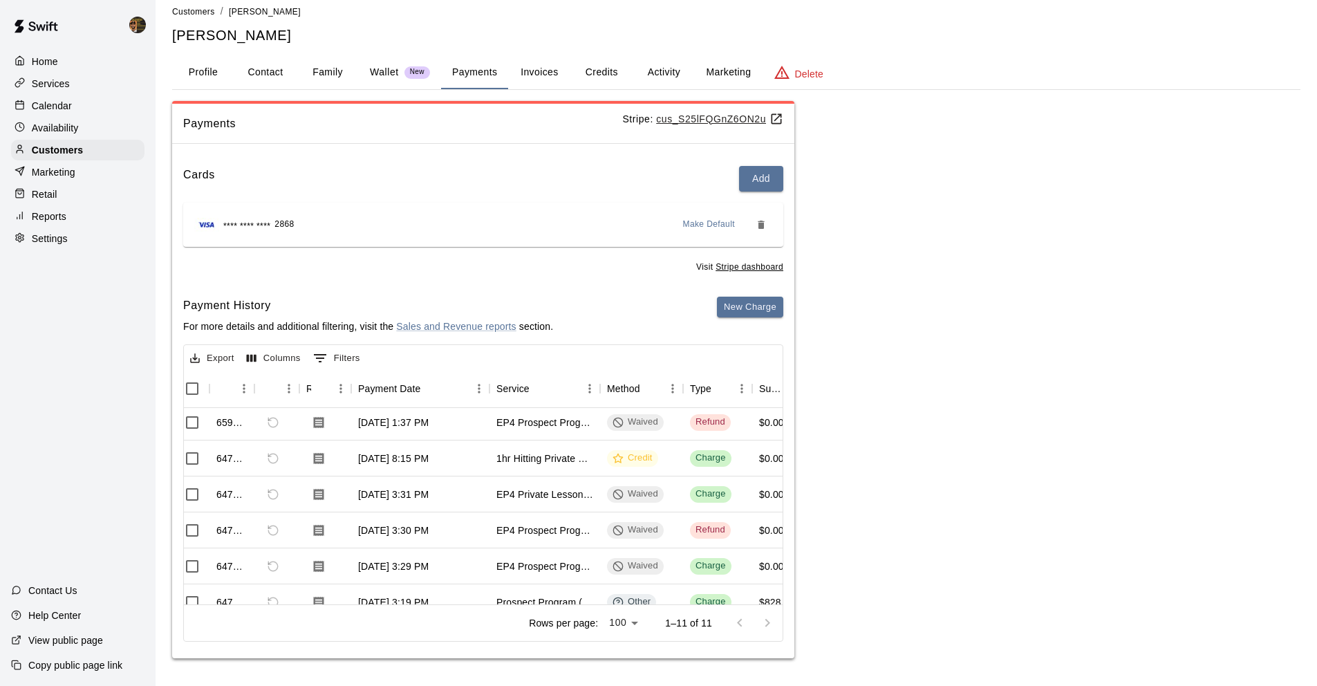
click at [326, 594] on div "752702 [DATE] 9:10 PM EP4 Prospect Program Hitting ( ages [DEMOGRAPHIC_DATA] ) …" at bounding box center [1105, 565] width 1860 height 395
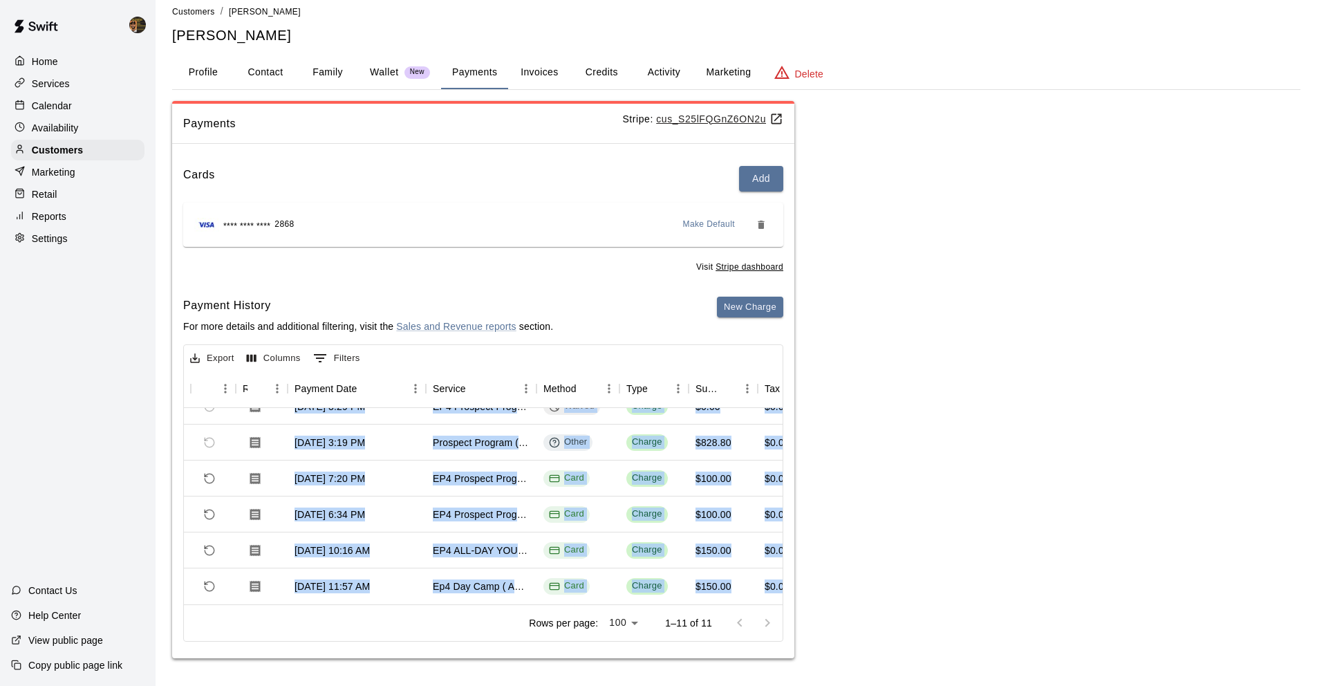
scroll to position [220, 73]
drag, startPoint x: 350, startPoint y: 595, endPoint x: 360, endPoint y: 592, distance: 9.9
click at [360, 592] on div "Export Columns 0 Filters Id Refund Receipt Payment Date Service Method Type Sub…" at bounding box center [483, 492] width 600 height 297
click at [530, 474] on div "EP4 Prospect Program Hitting ( ages [DEMOGRAPHIC_DATA] )" at bounding box center [481, 478] width 111 height 36
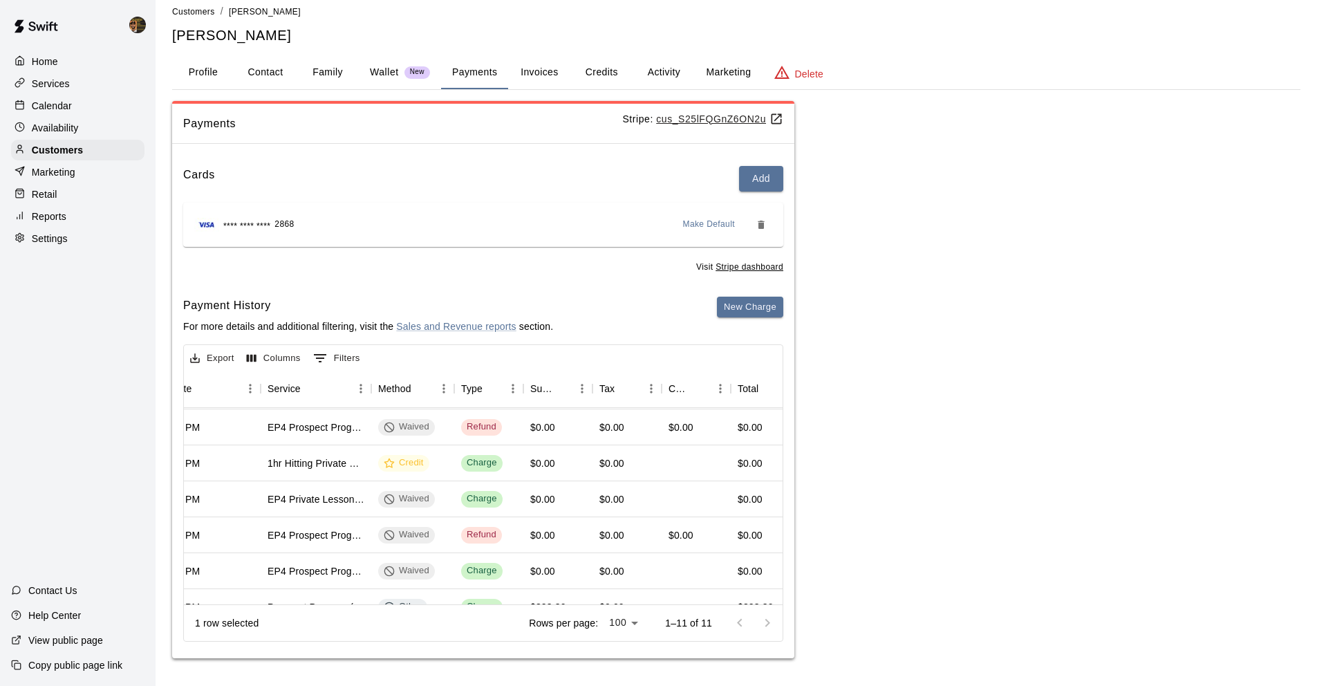
scroll to position [0, 238]
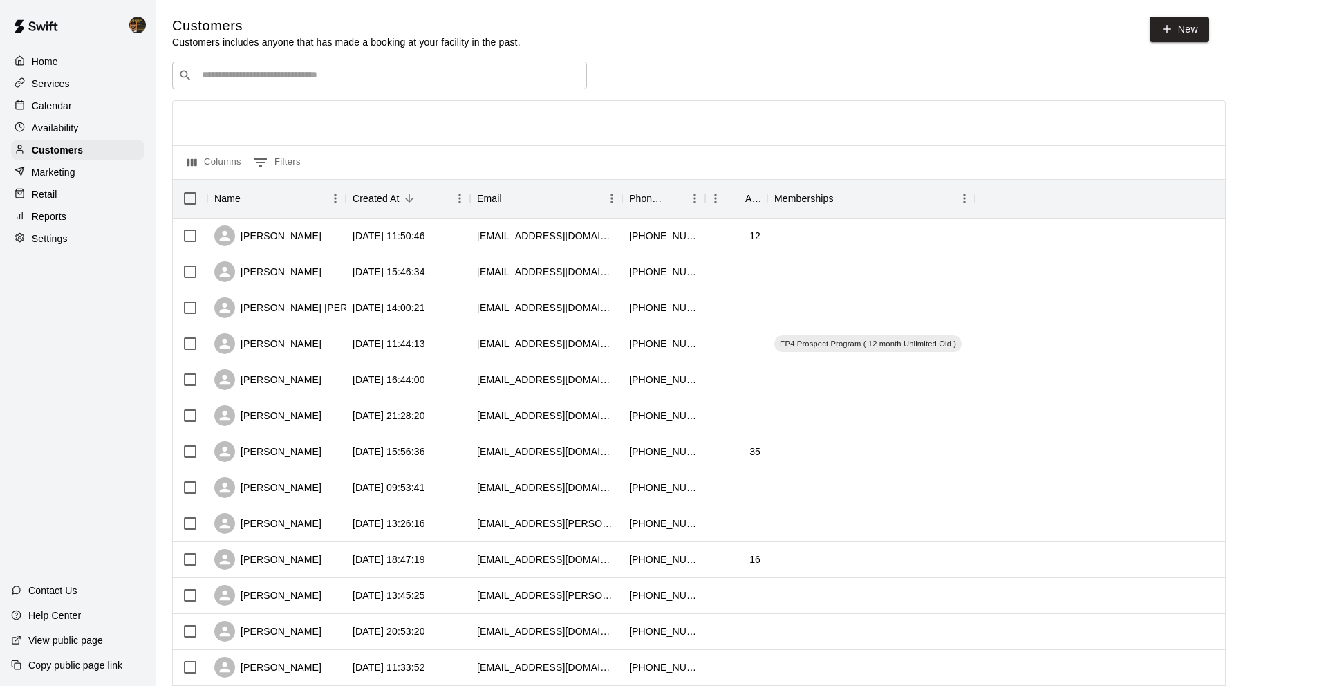
click at [265, 88] on div "​ ​" at bounding box center [379, 76] width 415 height 28
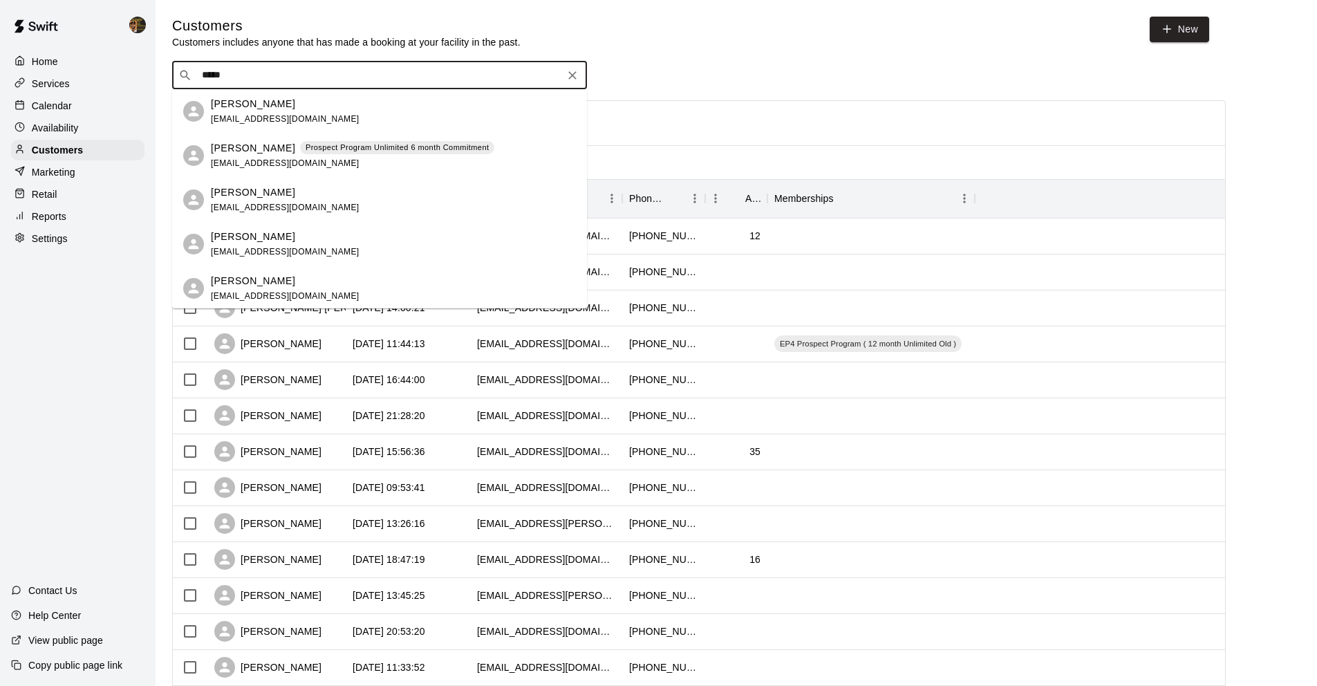
type input "******"
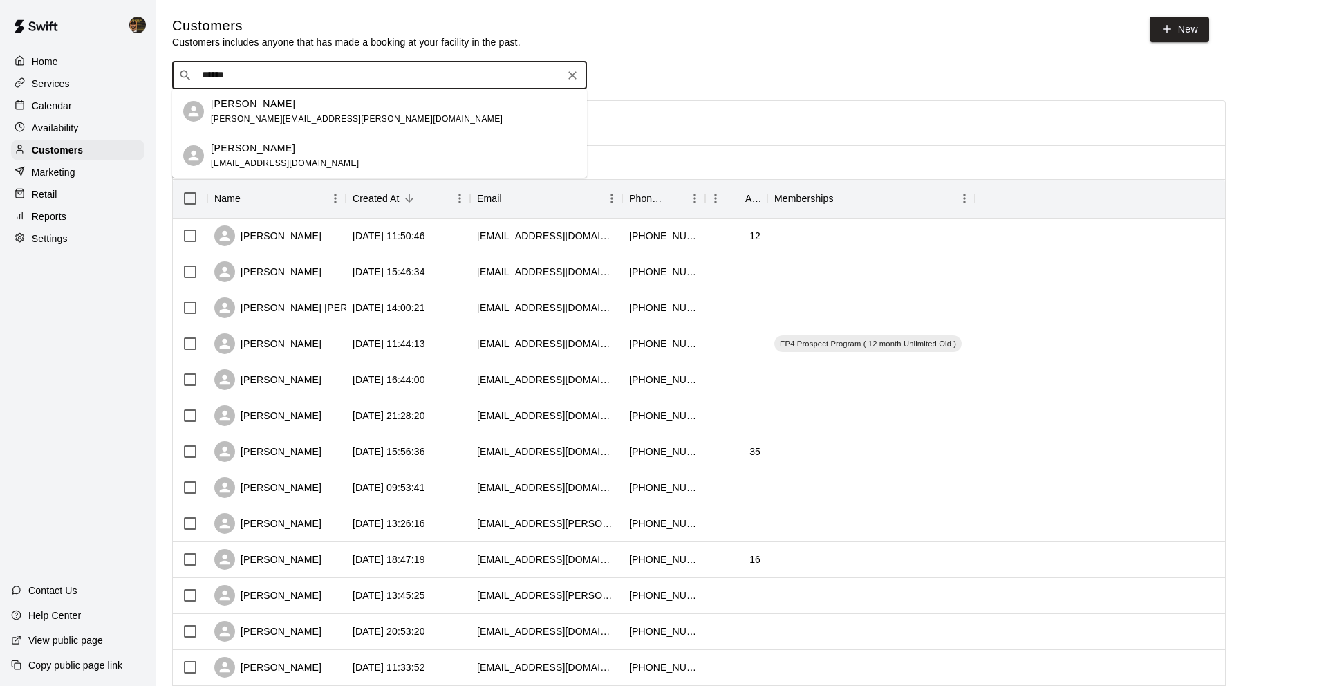
click at [292, 106] on div "[PERSON_NAME]" at bounding box center [357, 104] width 292 height 15
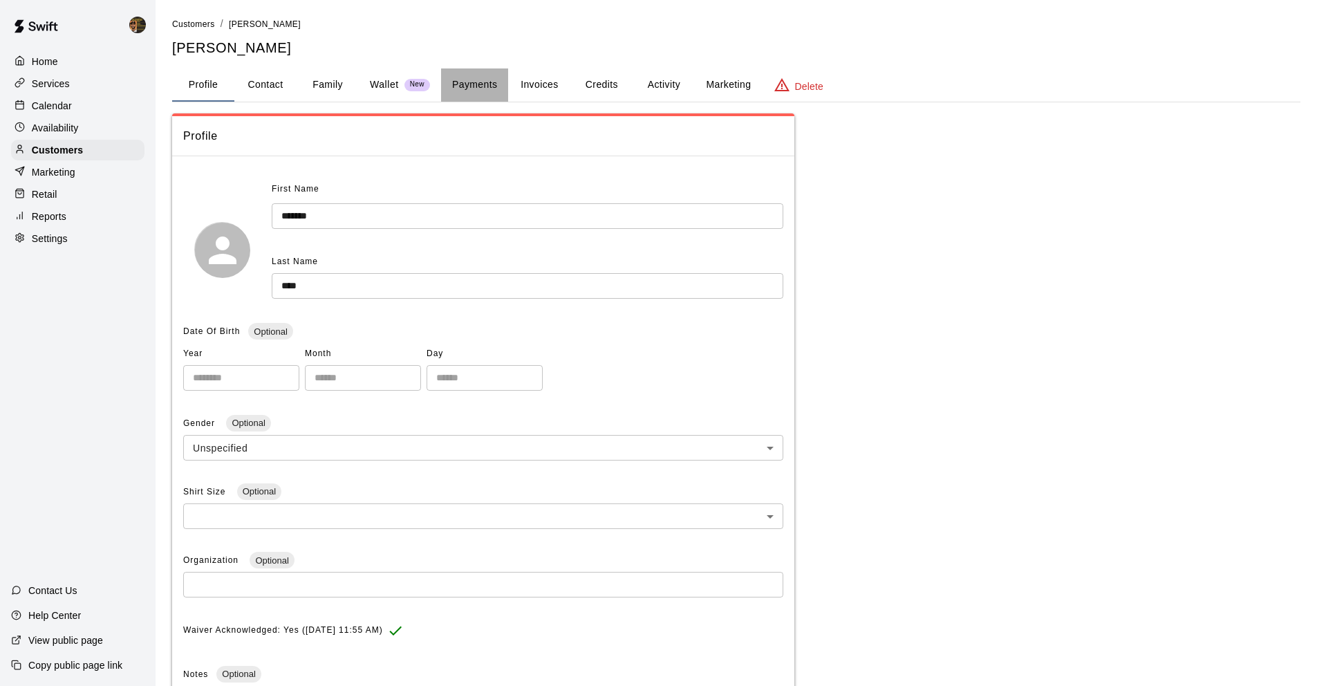
click at [459, 76] on button "Payments" at bounding box center [474, 84] width 67 height 33
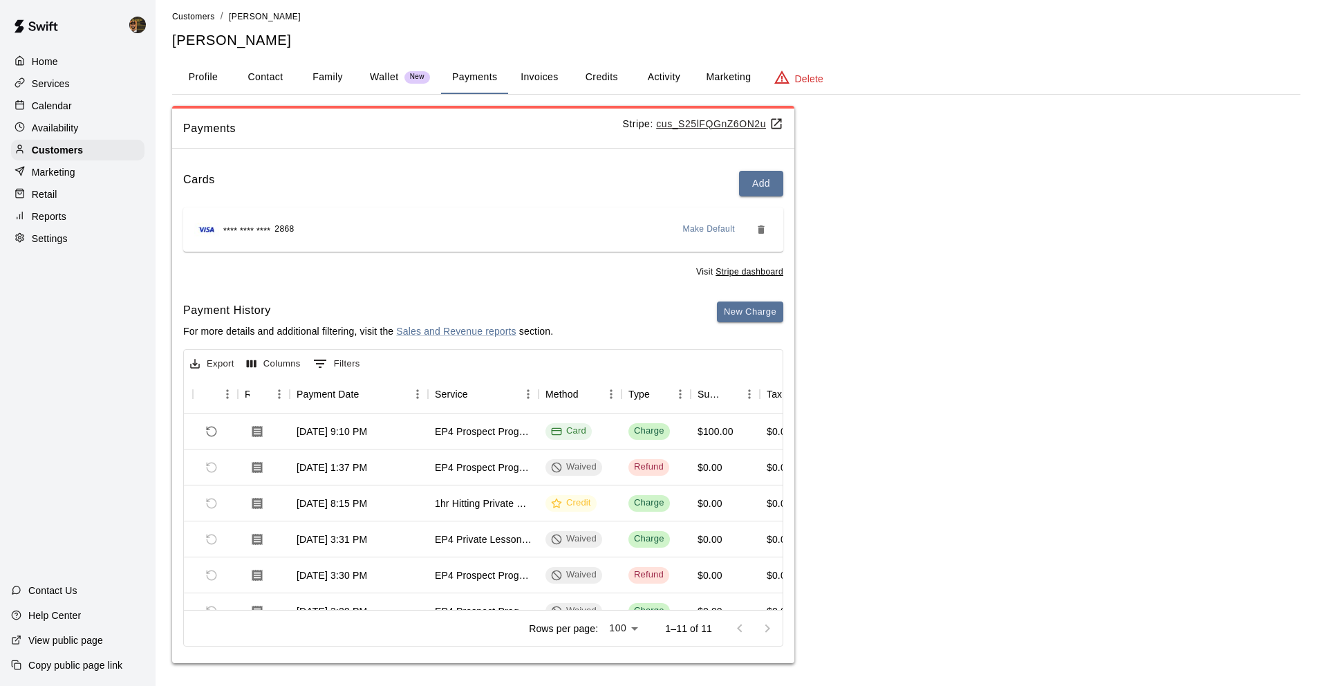
scroll to position [7, 0]
click at [32, 84] on p "Services" at bounding box center [51, 84] width 38 height 14
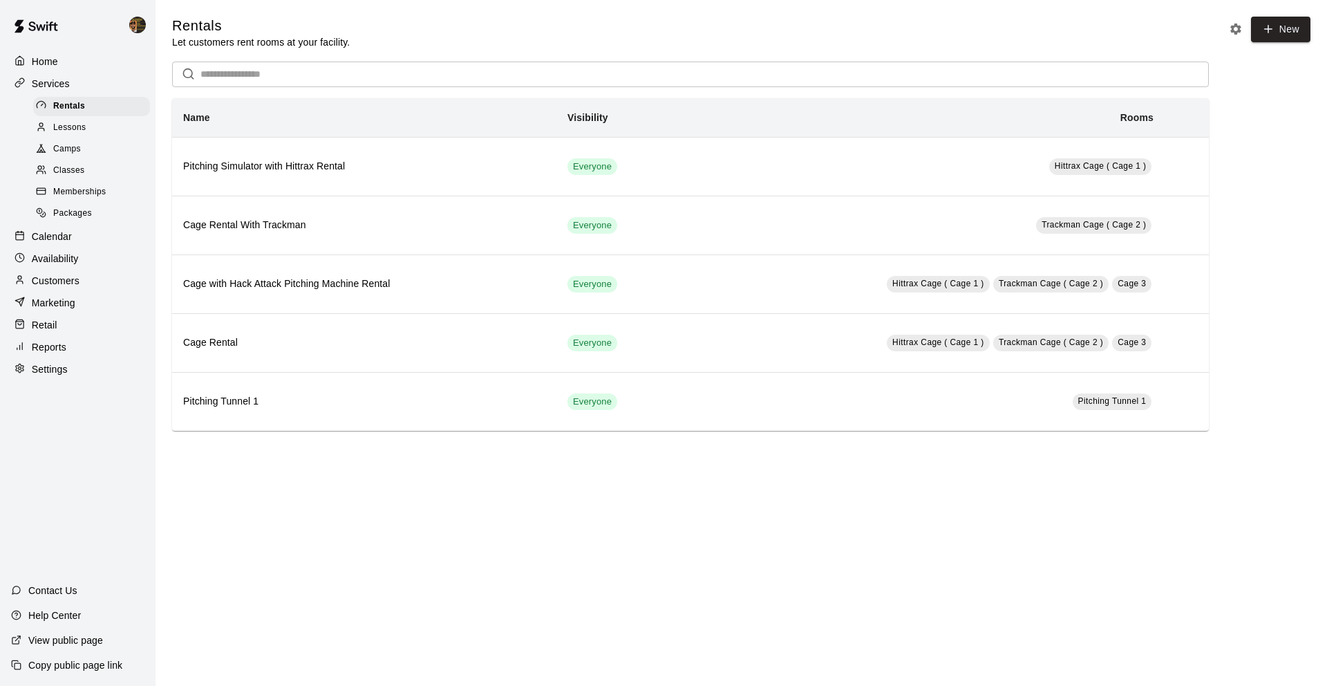
click at [75, 237] on div "Calendar" at bounding box center [77, 236] width 133 height 21
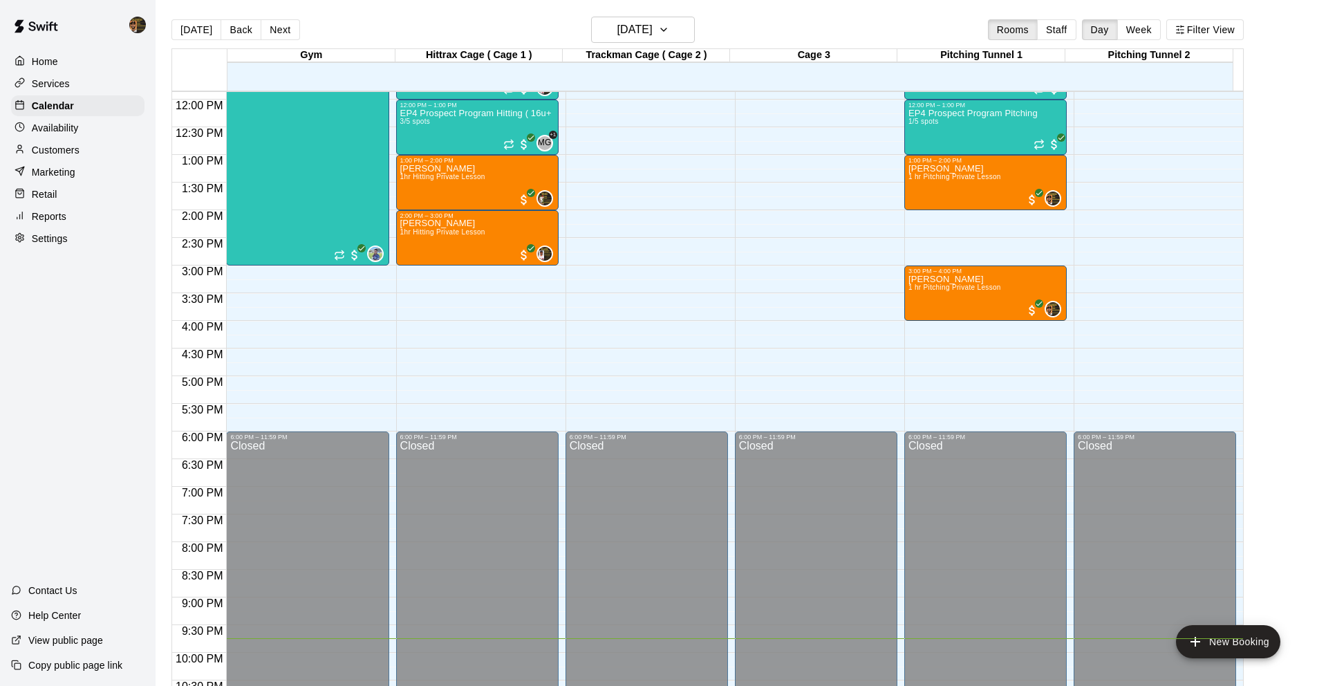
scroll to position [653, 0]
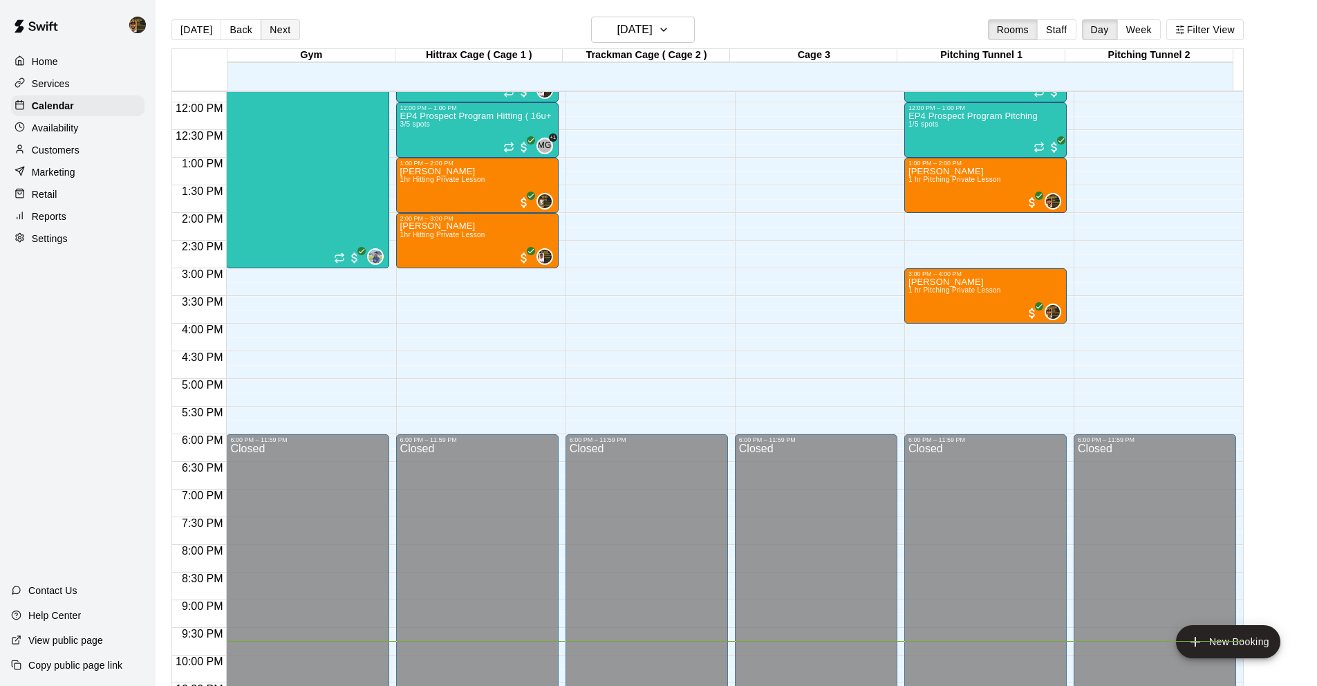
click at [270, 36] on button "Next" at bounding box center [280, 29] width 39 height 21
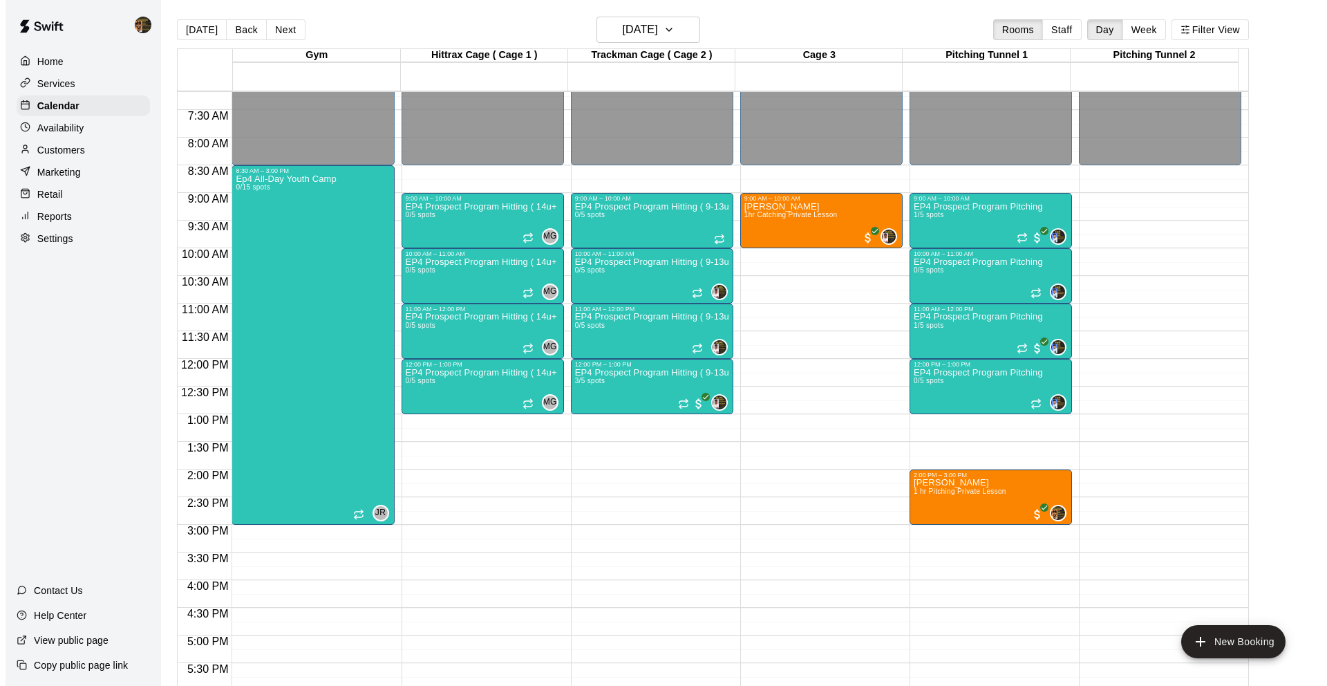
scroll to position [432, 0]
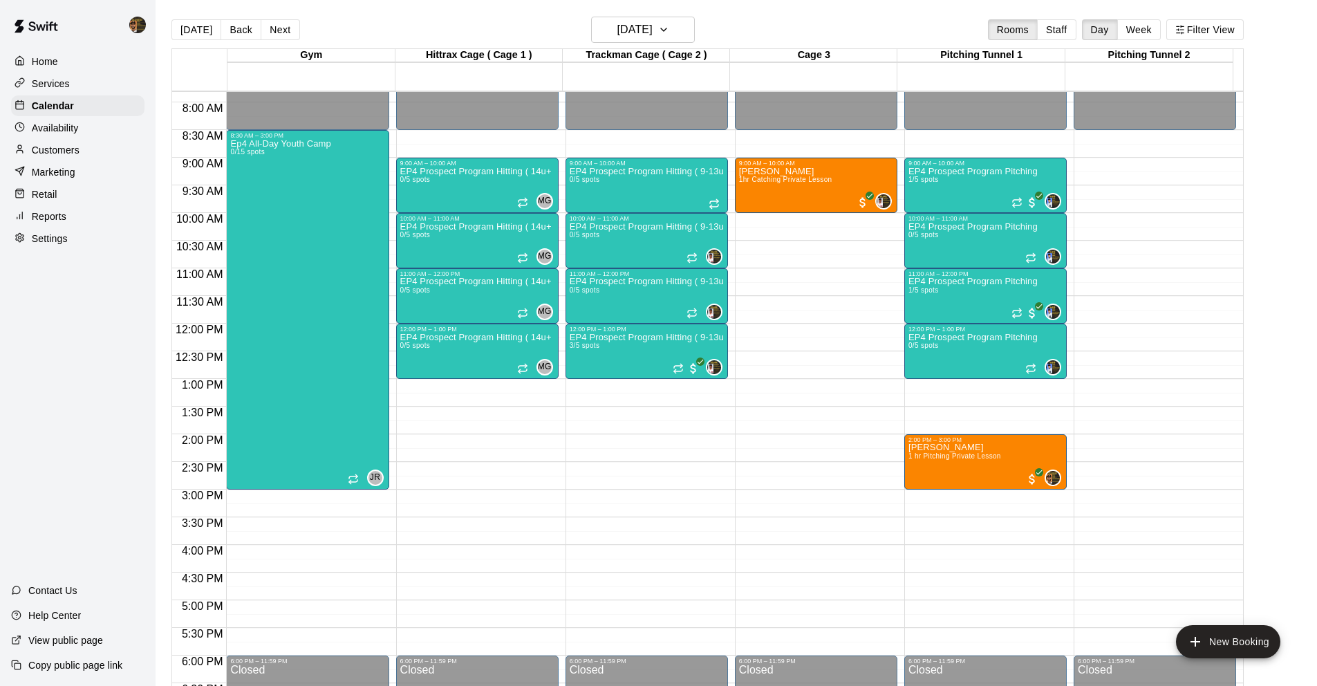
click at [922, 392] on div "12:00 AM – 8:30 AM Closed 9:00 AM – 10:00 AM EP4 Prospect Program Pitching 1/5 …" at bounding box center [985, 323] width 162 height 1327
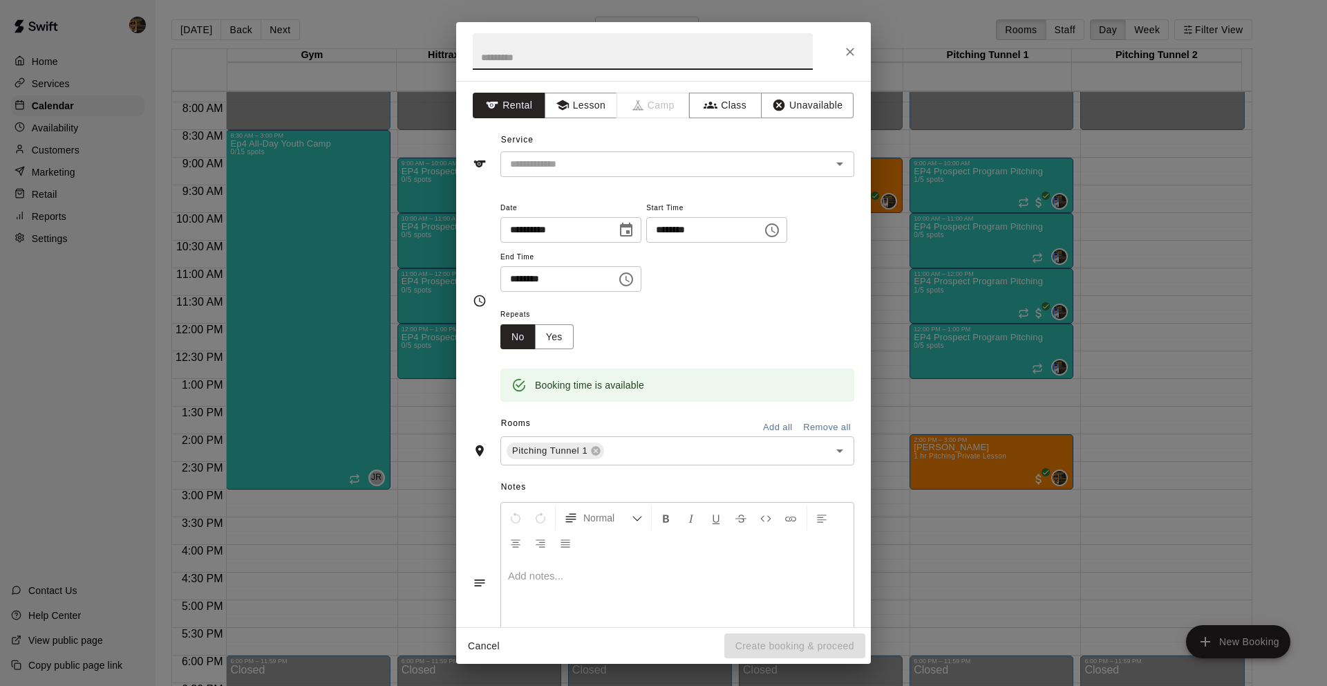
click at [519, 281] on input "********" at bounding box center [553, 279] width 106 height 26
type input "********"
click at [568, 100] on button "Lesson" at bounding box center [581, 106] width 73 height 26
click at [600, 174] on div "​" at bounding box center [677, 164] width 354 height 26
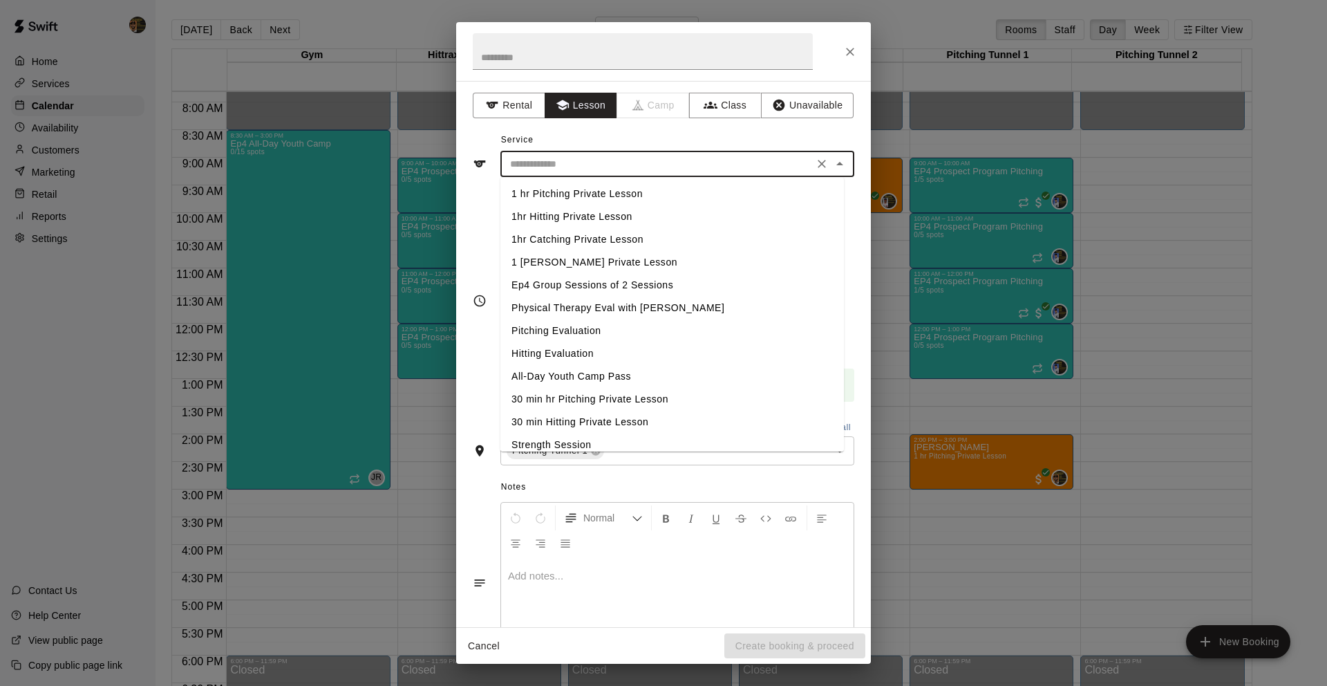
click at [596, 198] on li "1 hr Pitching Private Lesson" at bounding box center [672, 193] width 344 height 23
type input "**********"
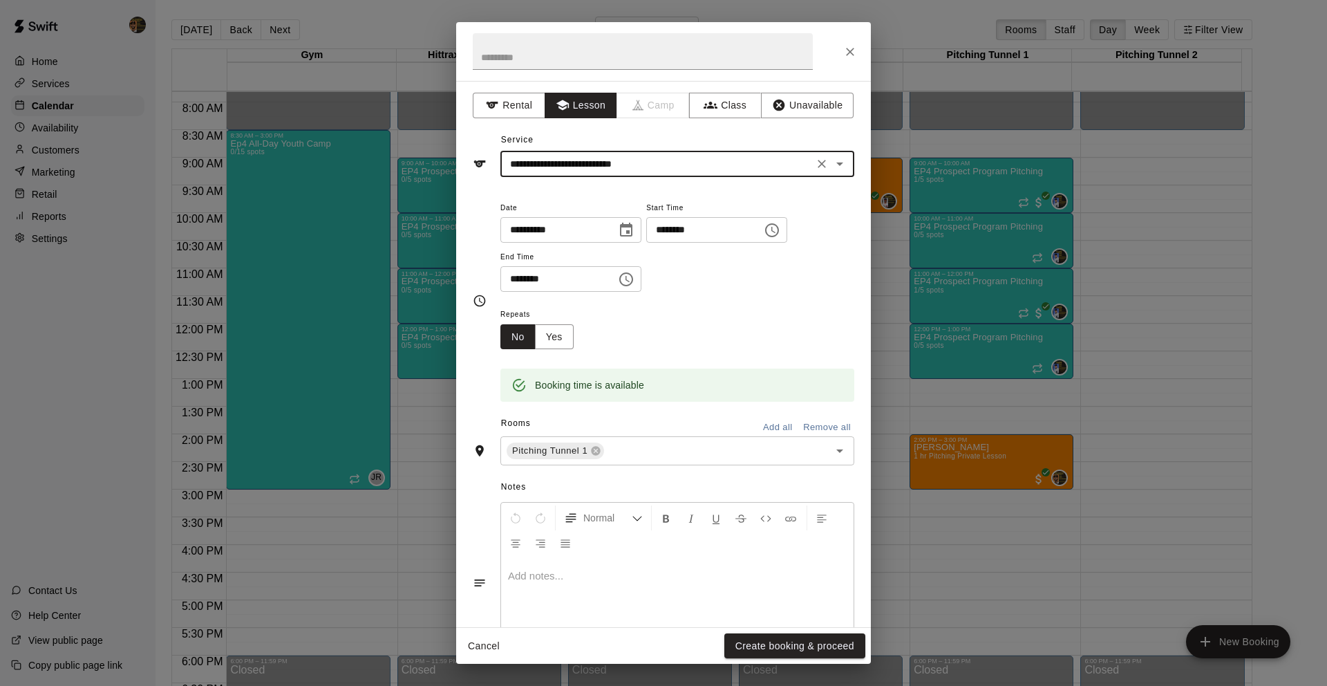
click at [783, 660] on div "Cancel Create booking & proceed" at bounding box center [663, 646] width 415 height 37
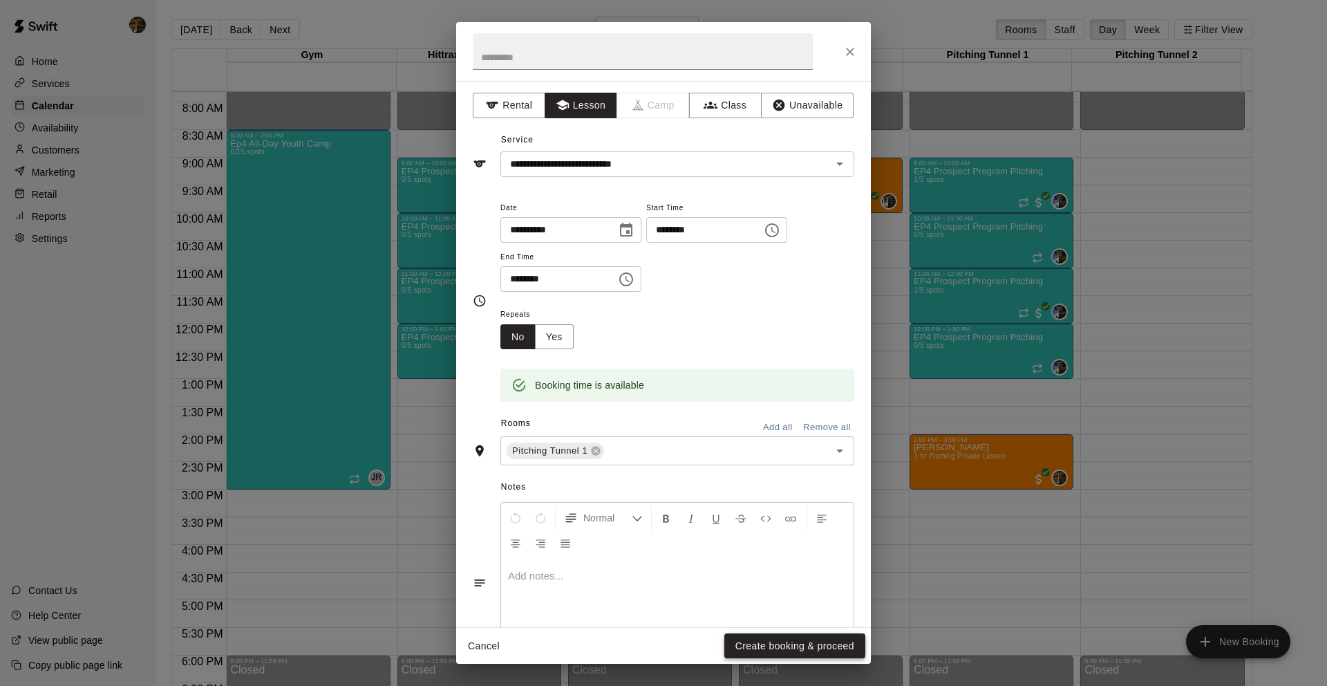
click at [762, 644] on button "Create booking & proceed" at bounding box center [794, 646] width 141 height 26
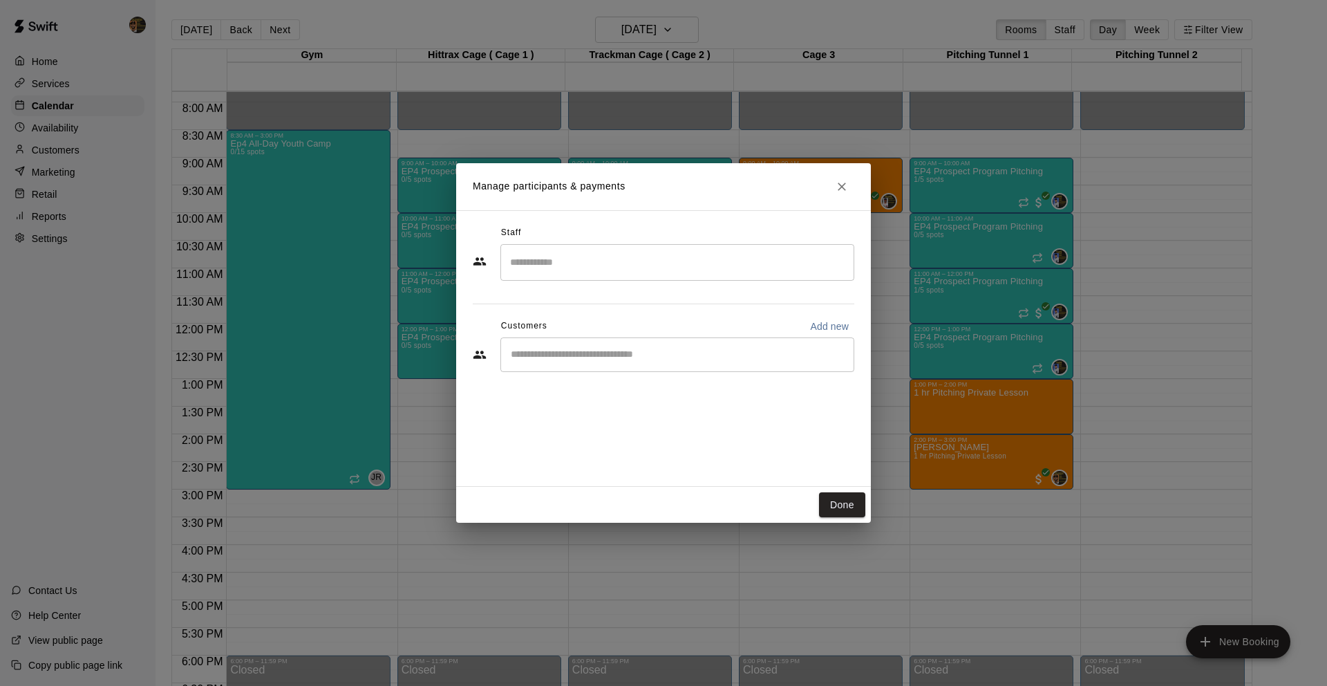
click at [608, 350] on input "Start typing to search customers..." at bounding box center [677, 355] width 341 height 14
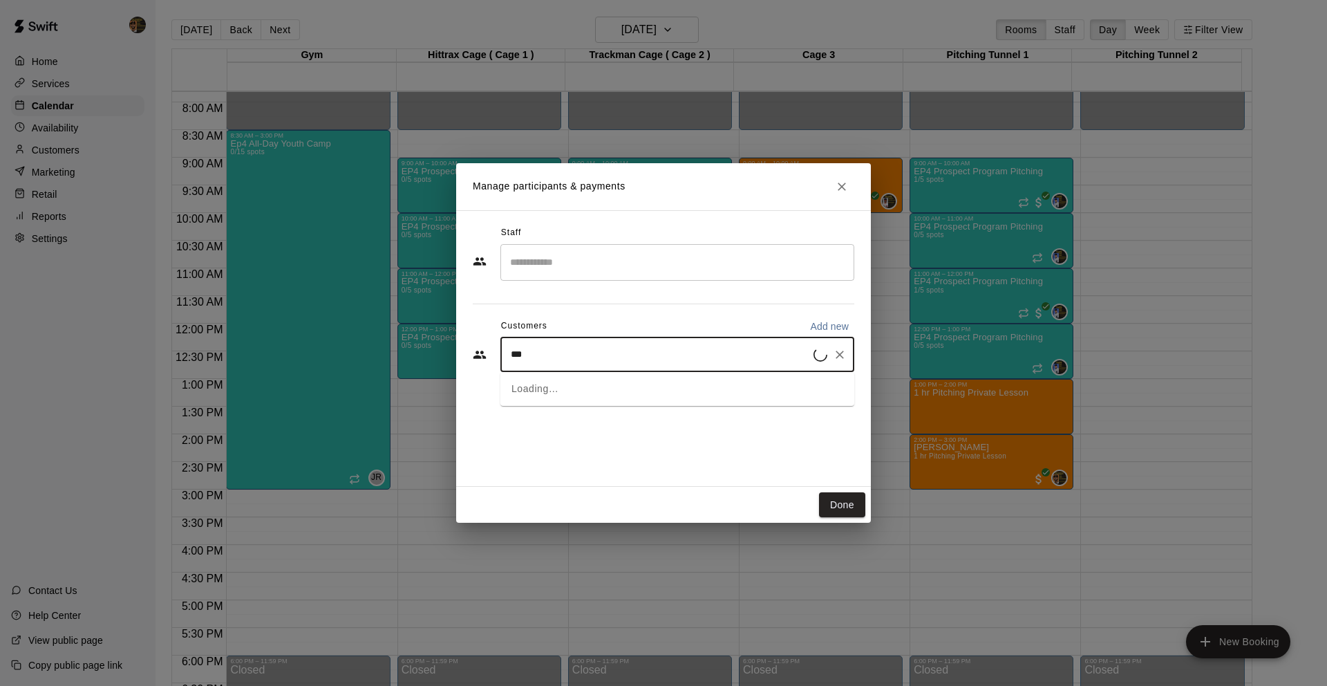
type input "****"
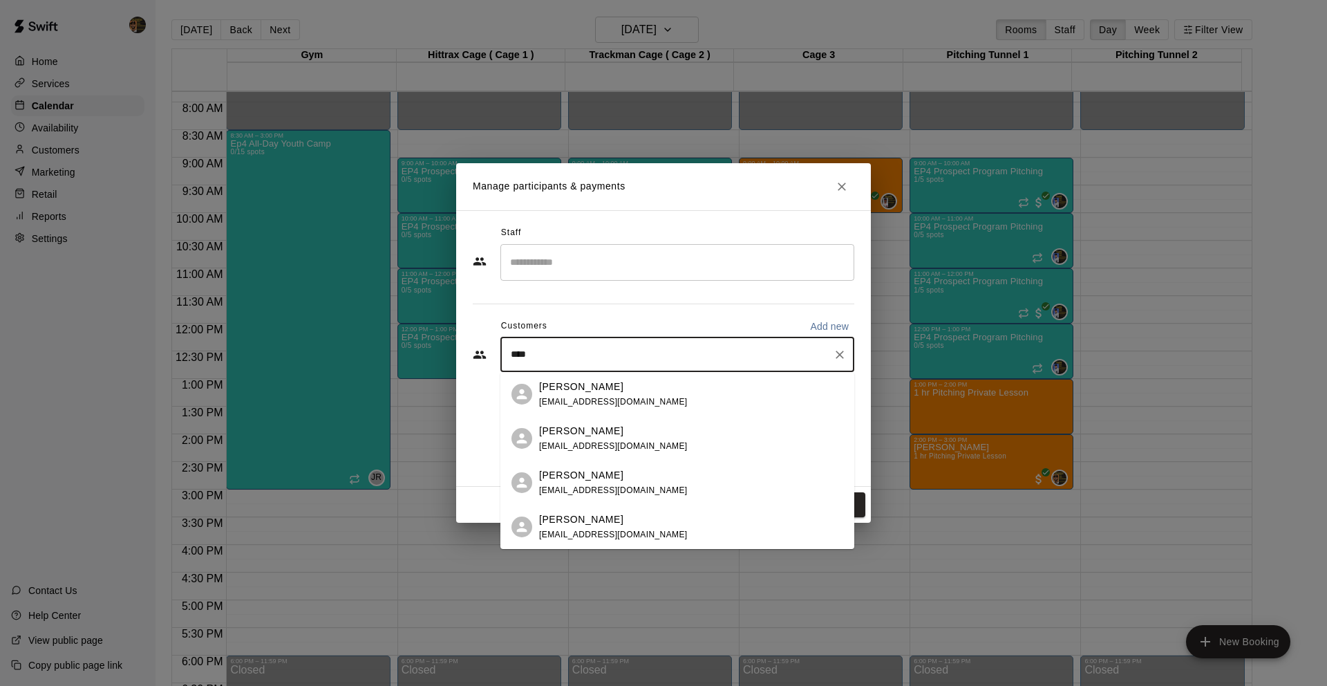
click at [547, 397] on span "[EMAIL_ADDRESS][DOMAIN_NAME]" at bounding box center [613, 402] width 149 height 10
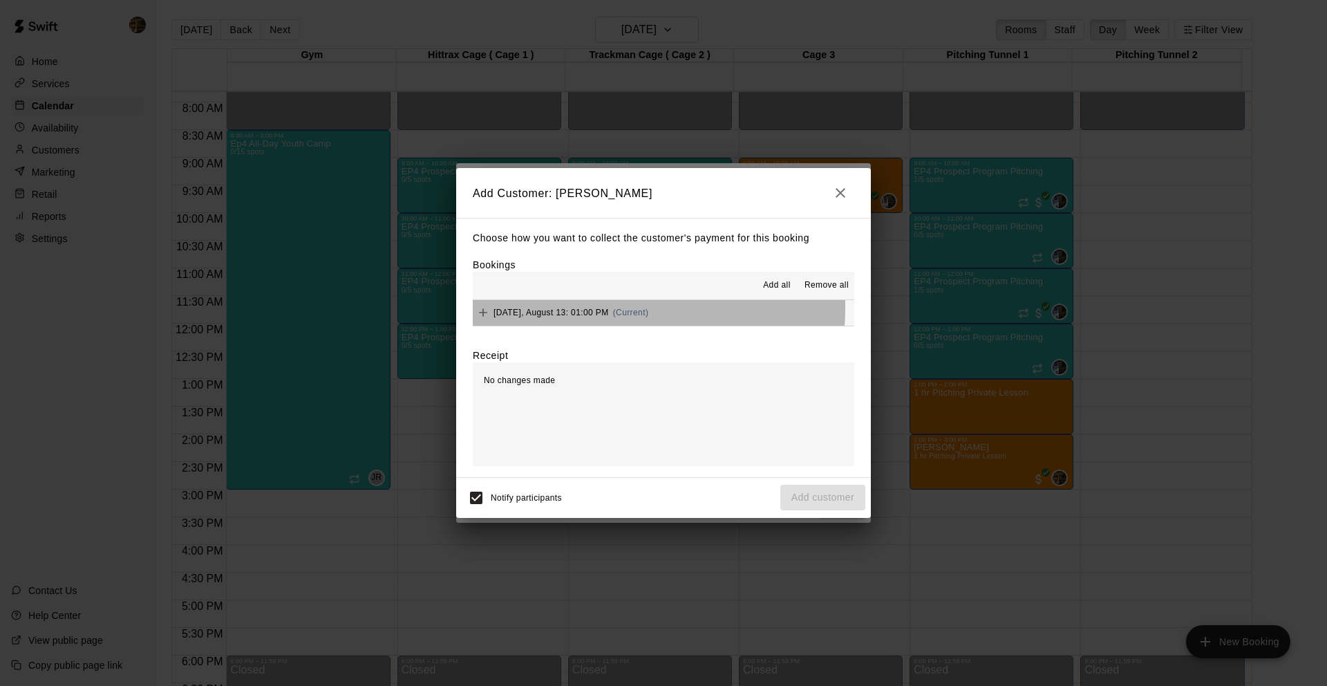
click at [560, 308] on span "[DATE], August 13: 01:00 PM" at bounding box center [551, 313] width 115 height 10
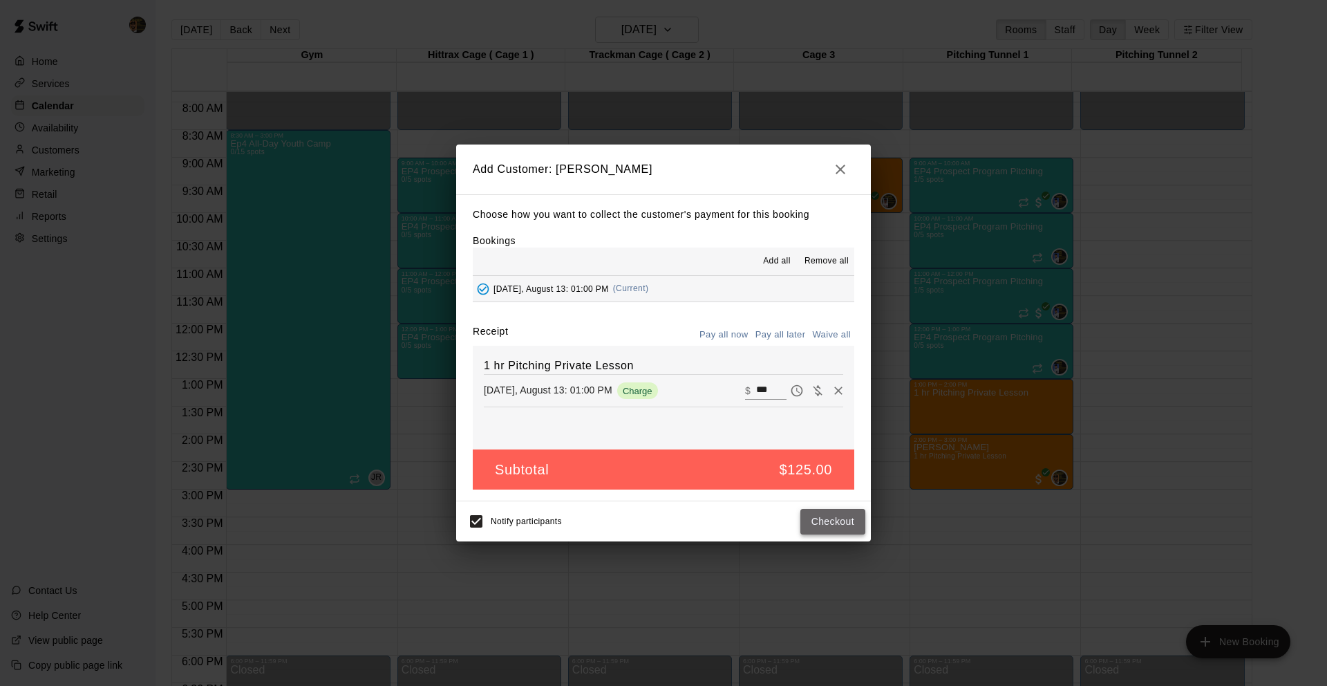
click at [836, 526] on button "Checkout" at bounding box center [833, 522] width 65 height 26
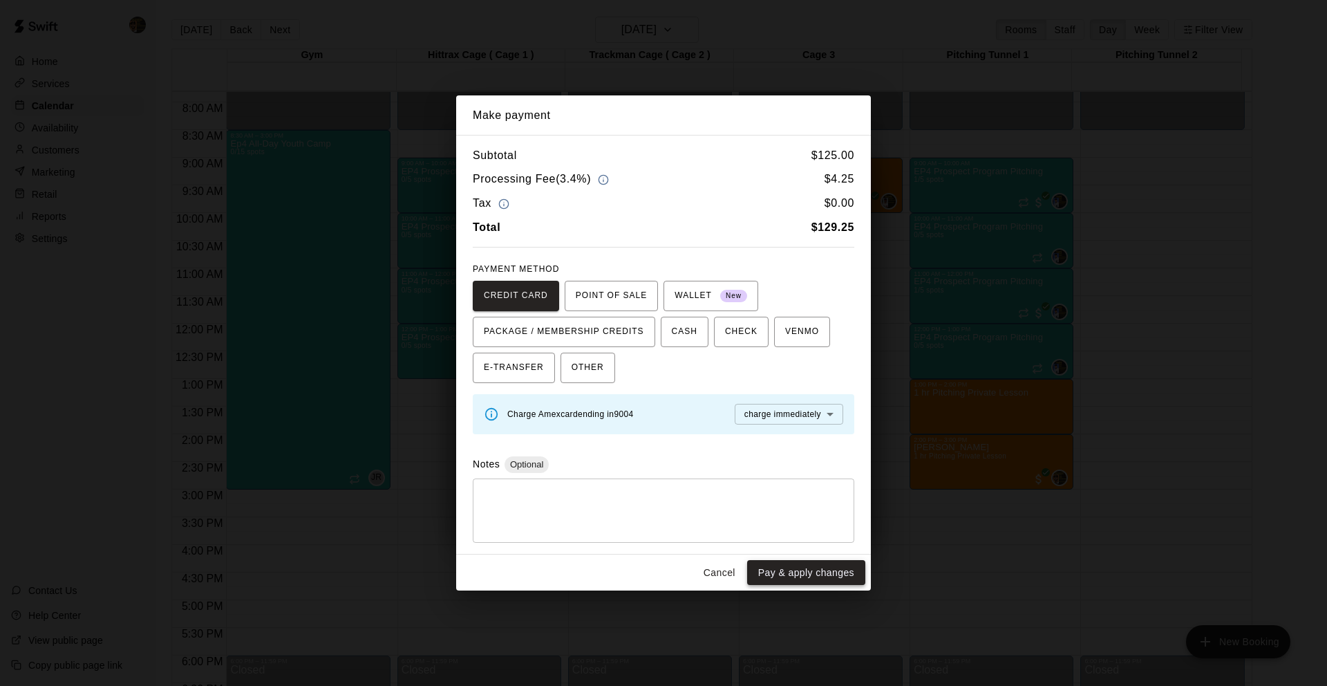
click at [792, 568] on button "Pay & apply changes" at bounding box center [806, 573] width 118 height 26
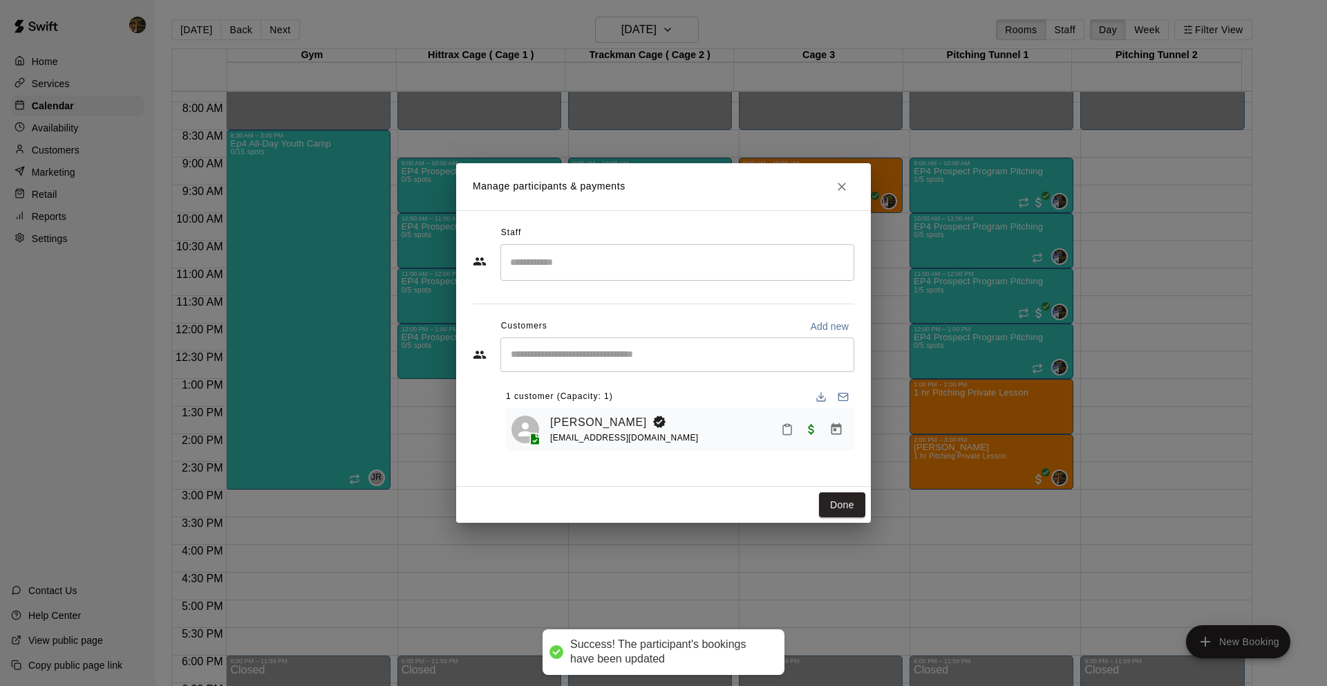
click at [582, 265] on input "Search staff" at bounding box center [677, 262] width 341 height 24
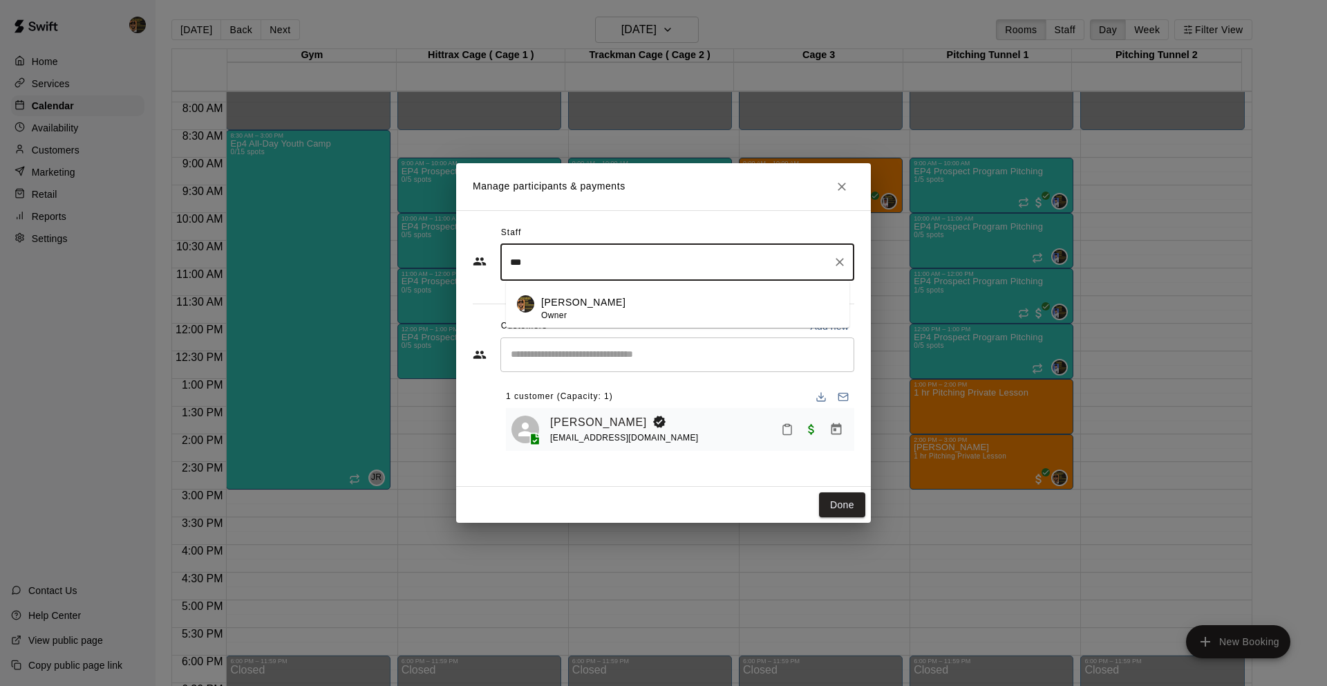
click at [597, 313] on div "[PERSON_NAME] Owner" at bounding box center [583, 308] width 84 height 27
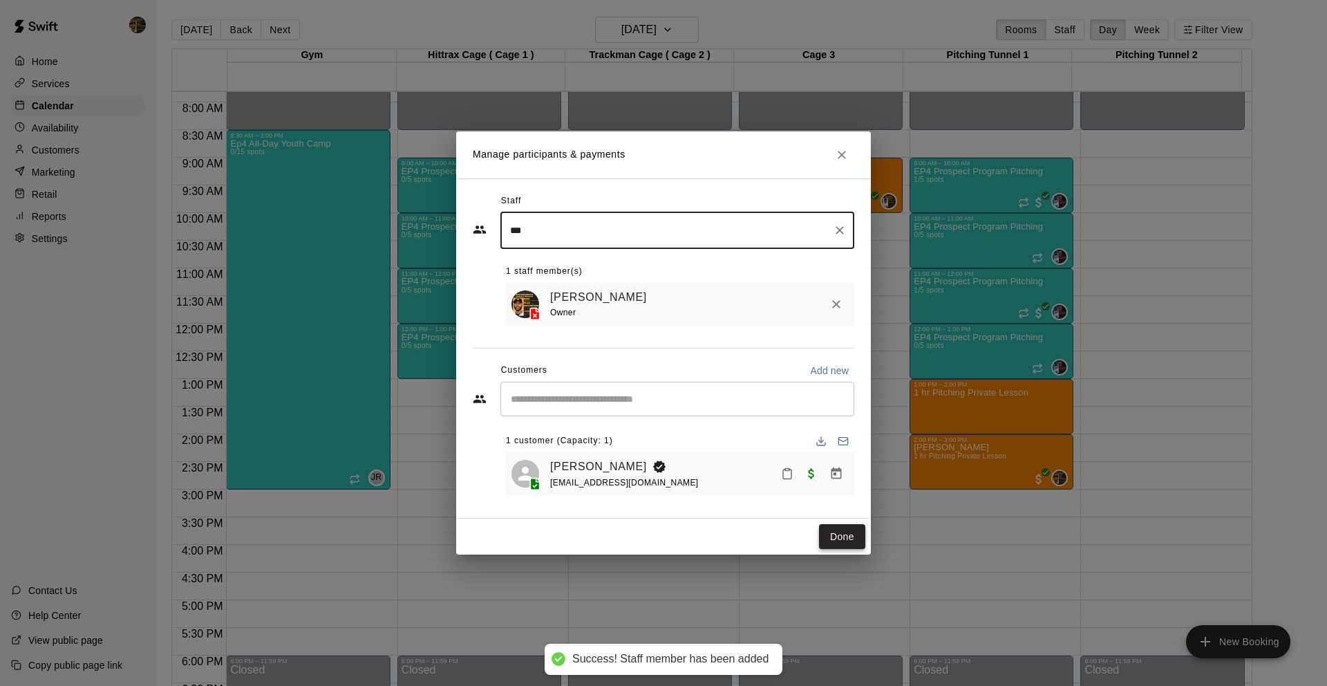
type input "***"
click at [863, 532] on button "Done" at bounding box center [842, 537] width 46 height 26
